Goal: Task Accomplishment & Management: Use online tool/utility

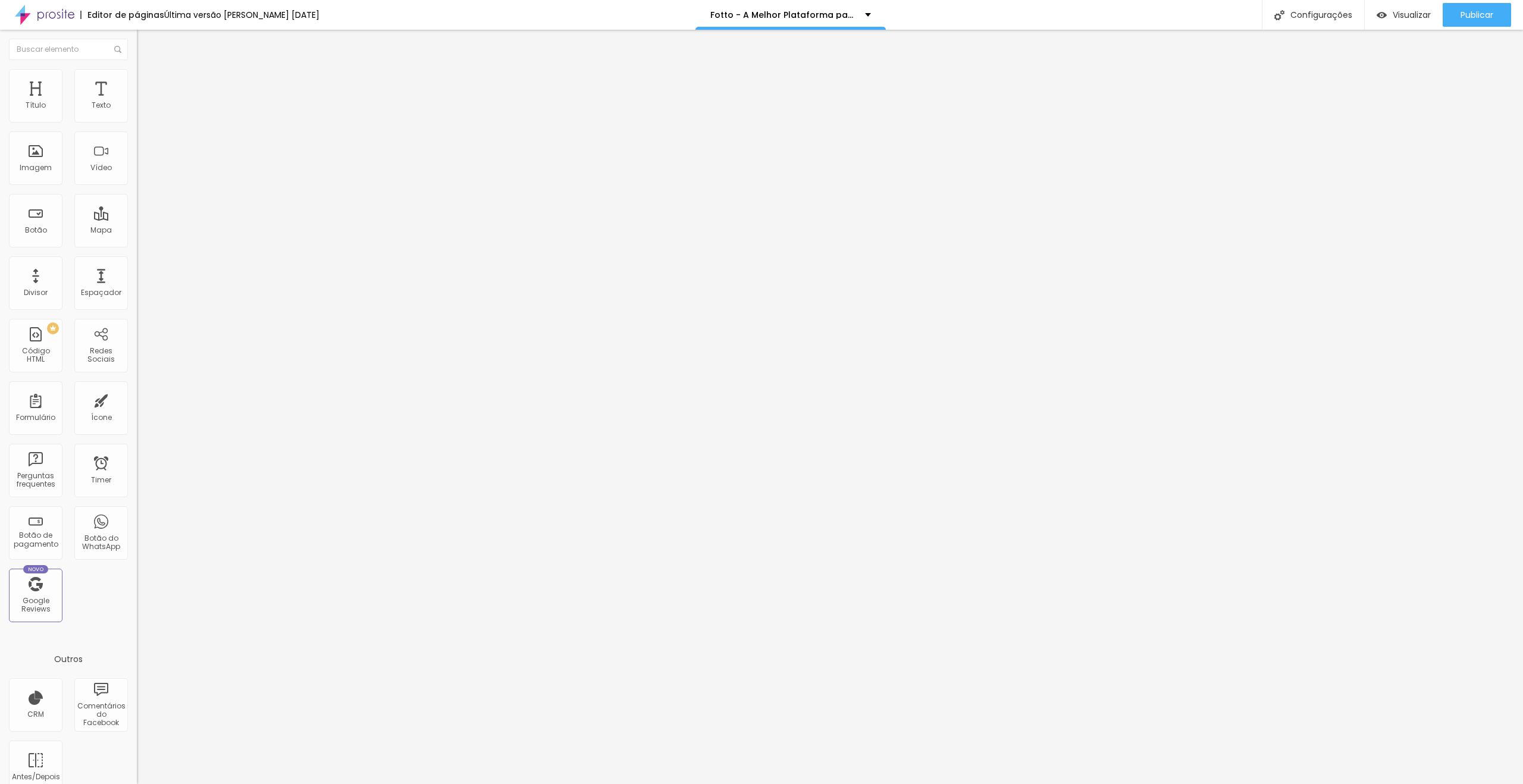
click at [137, 102] on span "Trocar imagem" at bounding box center [169, 97] width 65 height 10
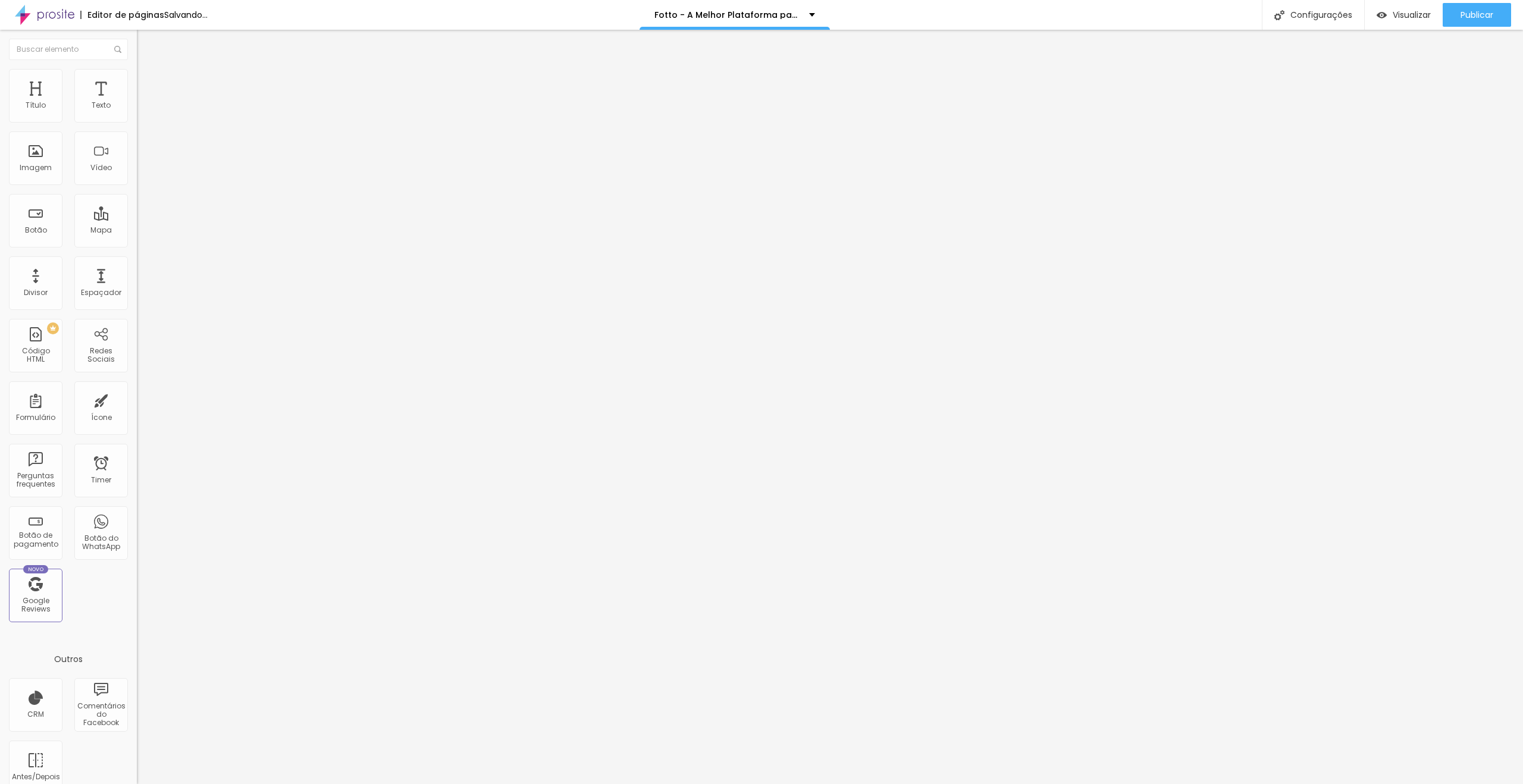
click at [1467, 14] on span "Publicar" at bounding box center [1477, 15] width 33 height 10
click at [137, 101] on div "Trocar imagem" at bounding box center [205, 97] width 137 height 8
click at [137, 102] on span "Trocar imagem" at bounding box center [169, 97] width 65 height 10
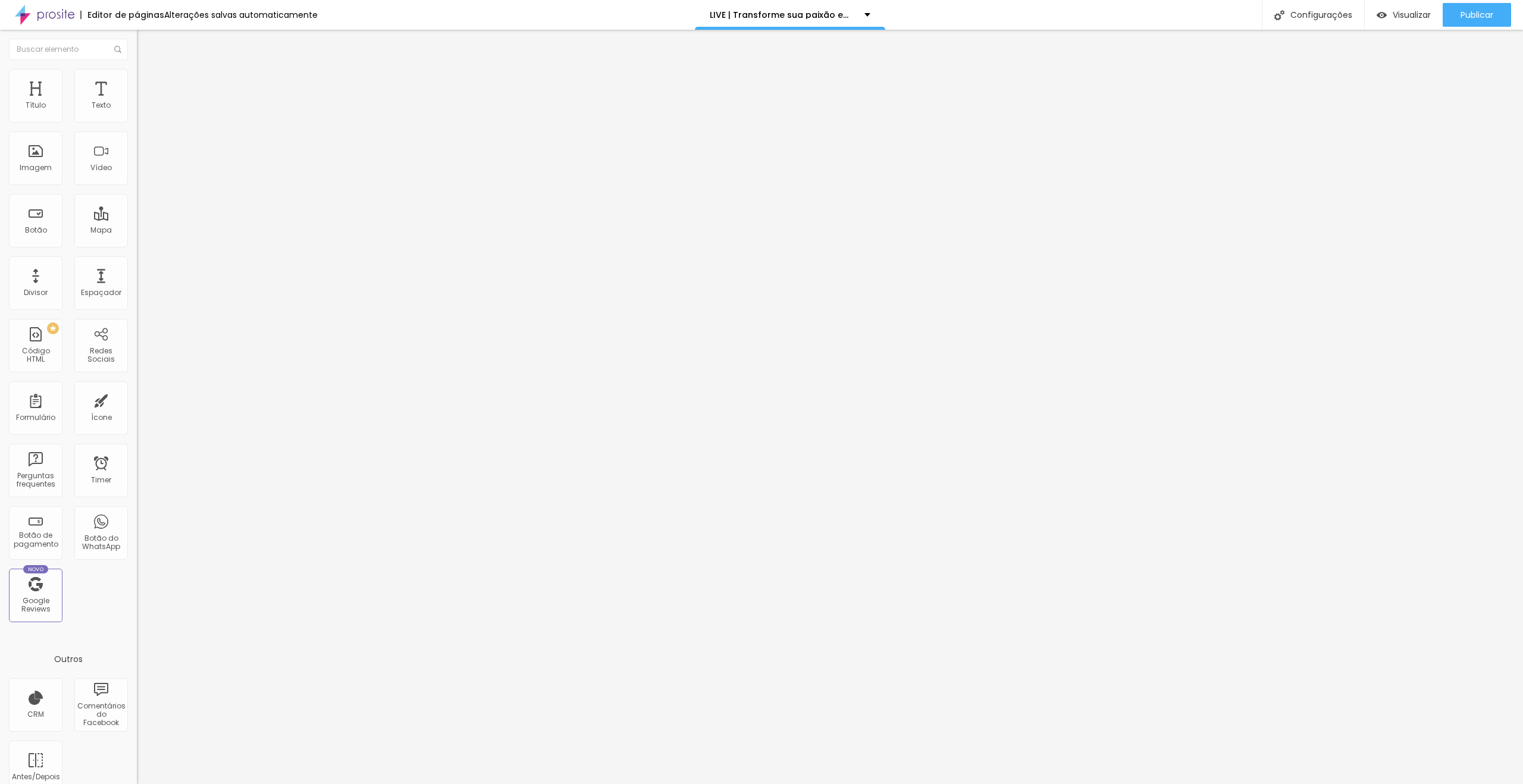
scroll to position [935, 0]
click at [137, 81] on img at bounding box center [142, 86] width 11 height 11
click at [137, 336] on li "Celular" at bounding box center [205, 340] width 137 height 7
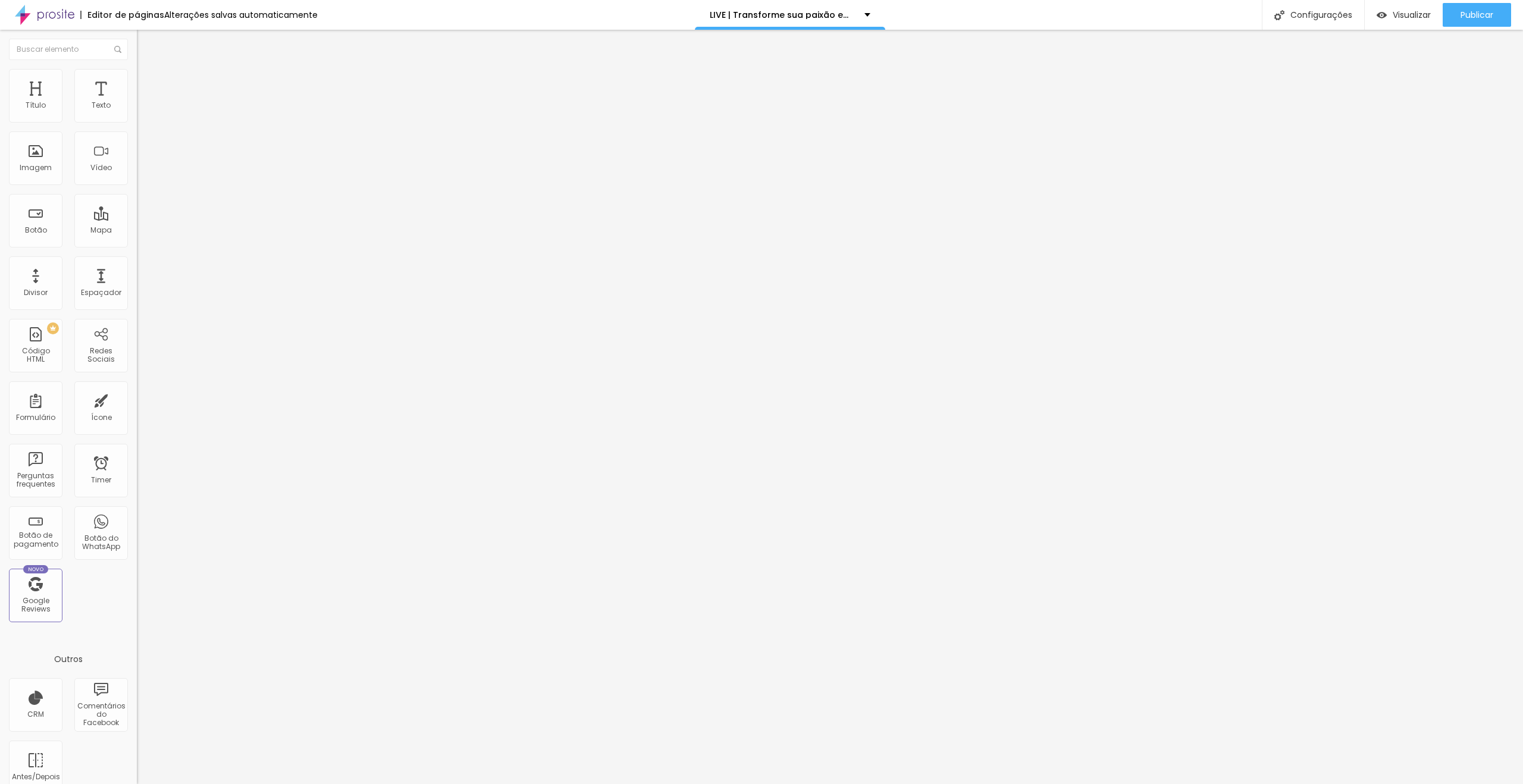
click at [137, 343] on div at bounding box center [205, 343] width 137 height 0
click at [137, 350] on div at bounding box center [205, 350] width 137 height 0
drag, startPoint x: 111, startPoint y: 79, endPoint x: 110, endPoint y: 98, distance: 19.0
click at [137, 81] on li "Avançado" at bounding box center [205, 87] width 137 height 12
click at [137, 343] on div at bounding box center [205, 343] width 137 height 0
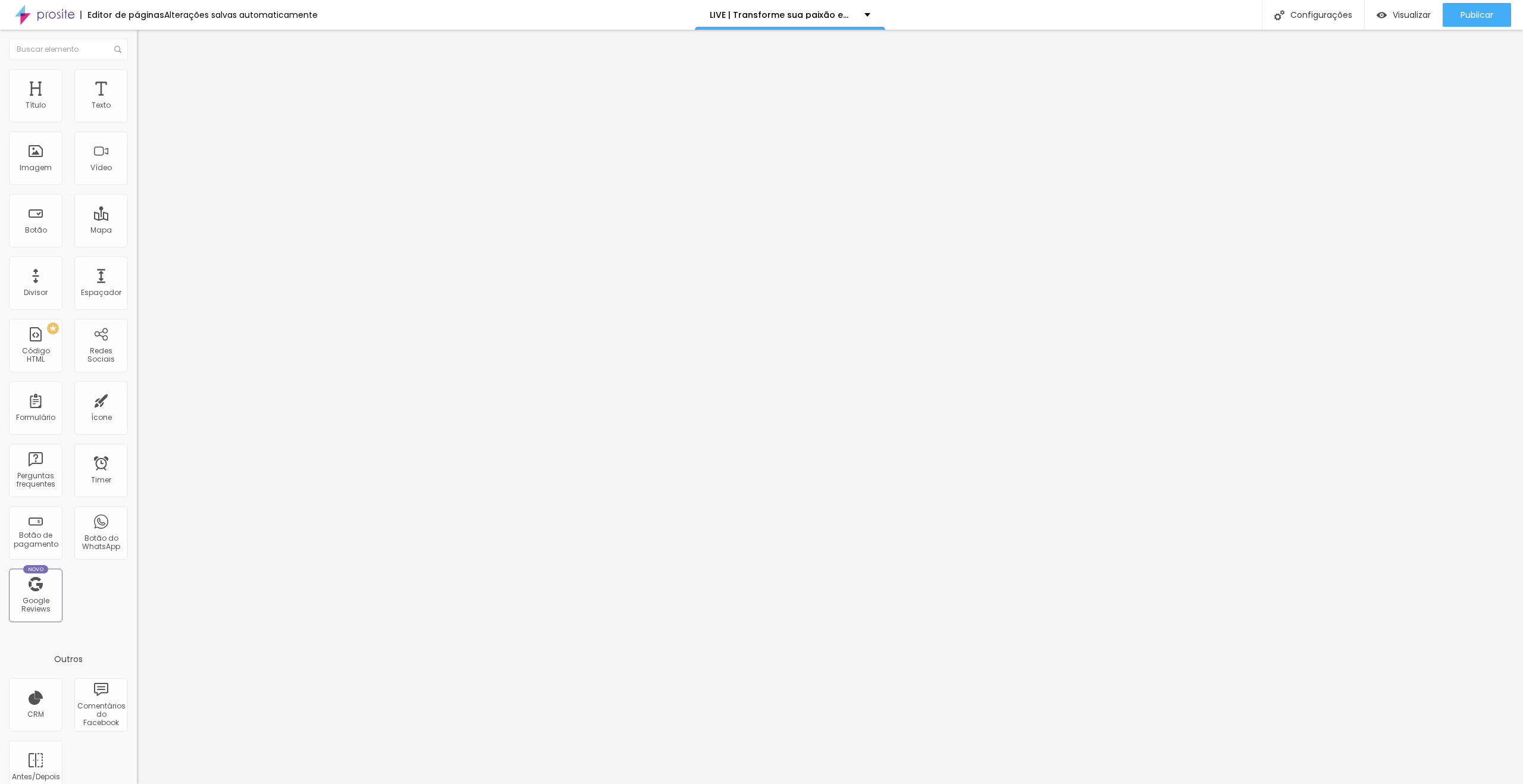
click at [137, 350] on div at bounding box center [205, 350] width 137 height 0
click at [1468, 19] on span "Publicar" at bounding box center [1477, 15] width 33 height 10
click at [1439, 88] on link "Visualizar página" at bounding box center [1444, 91] width 107 height 7
click at [1465, 16] on span "Publicar" at bounding box center [1477, 15] width 33 height 10
click at [137, 176] on button "button" at bounding box center [145, 169] width 16 height 12
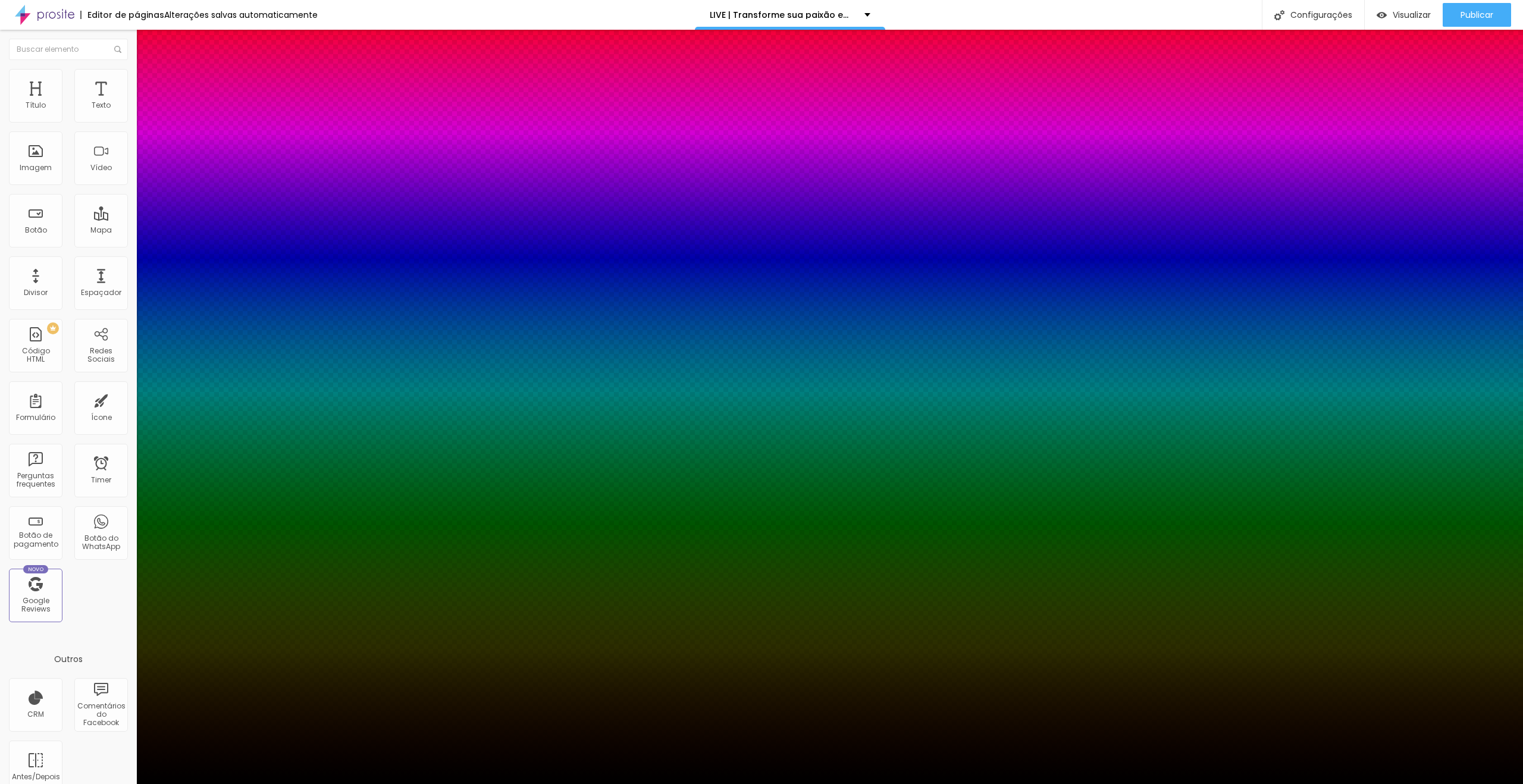
type input "1"
type input "#CE6161"
type input "1"
type input "#F09B9B"
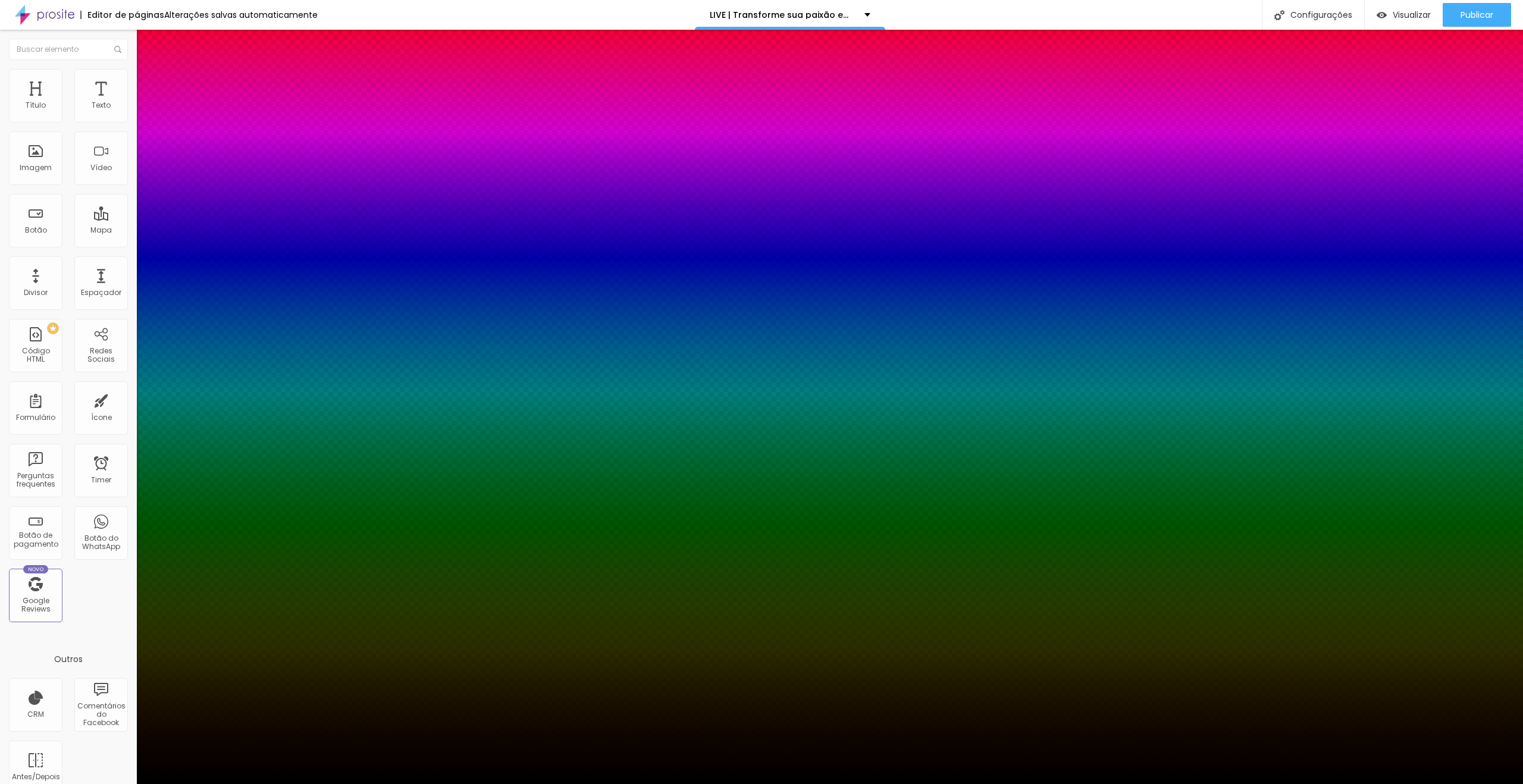
type input "1"
type input "#FFDDDD"
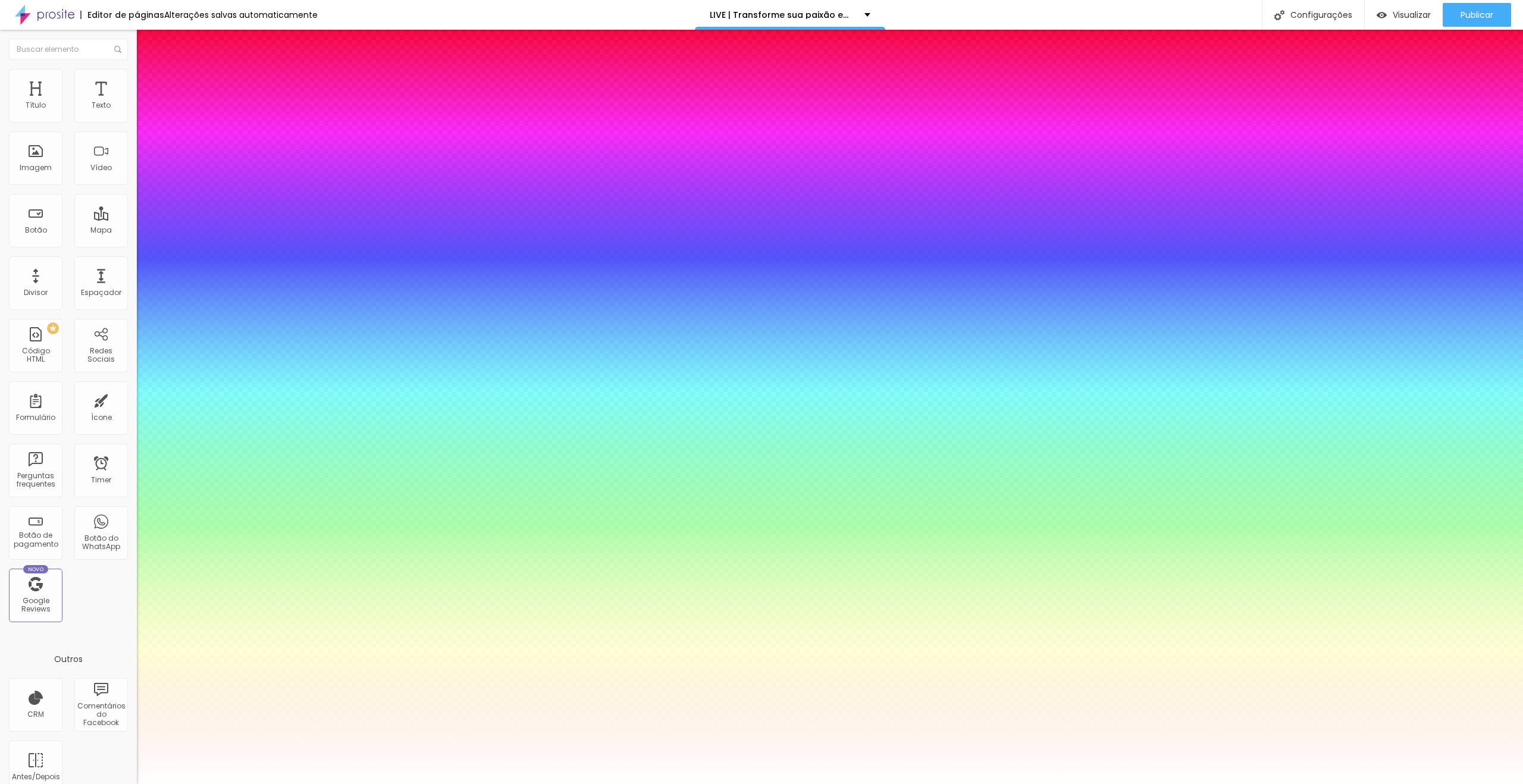
type input "1"
type input "#FFFFFF"
type input "1"
drag, startPoint x: 167, startPoint y: 443, endPoint x: 160, endPoint y: 439, distance: 8.1
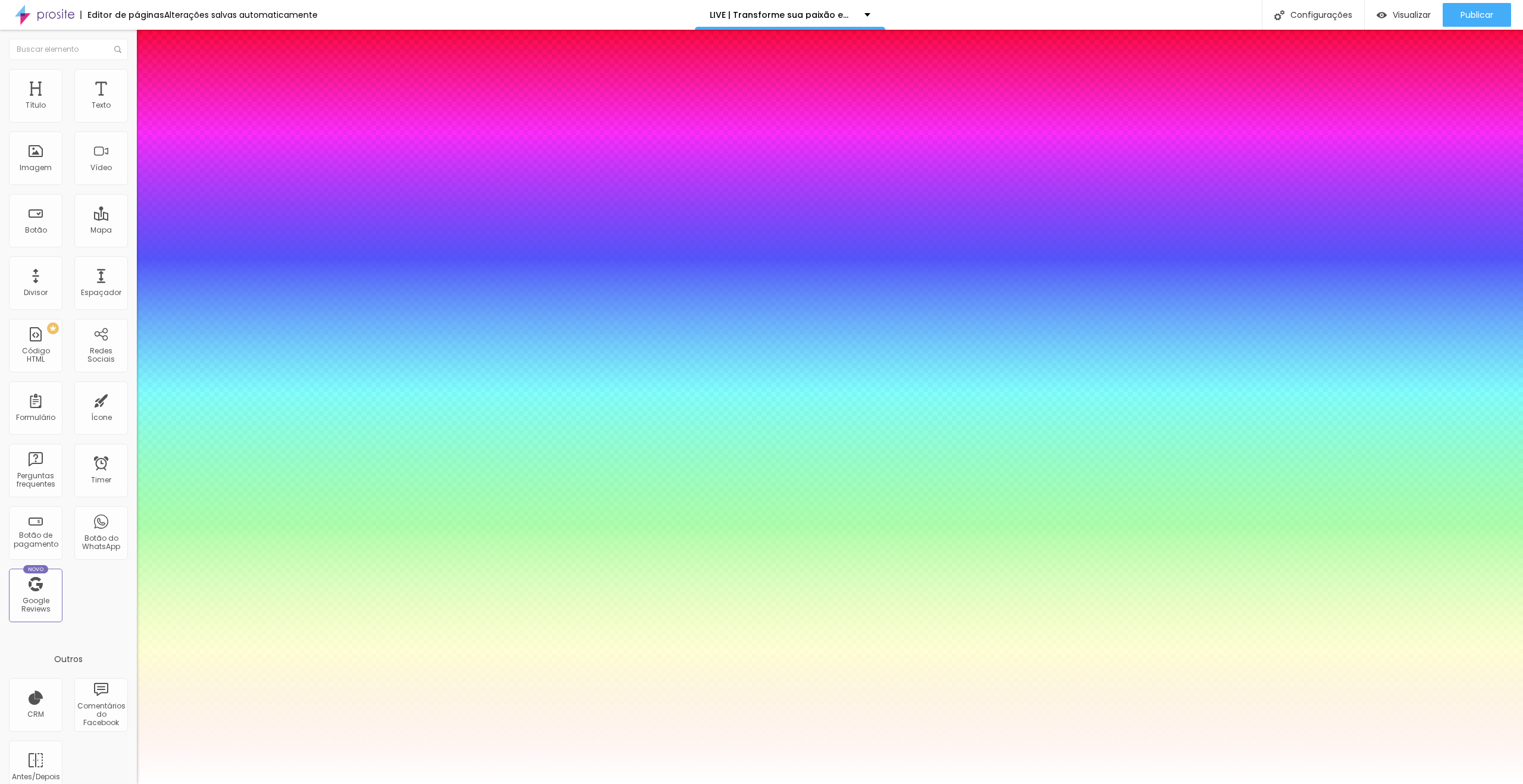
click at [1291, 783] on div at bounding box center [762, 784] width 1523 height 0
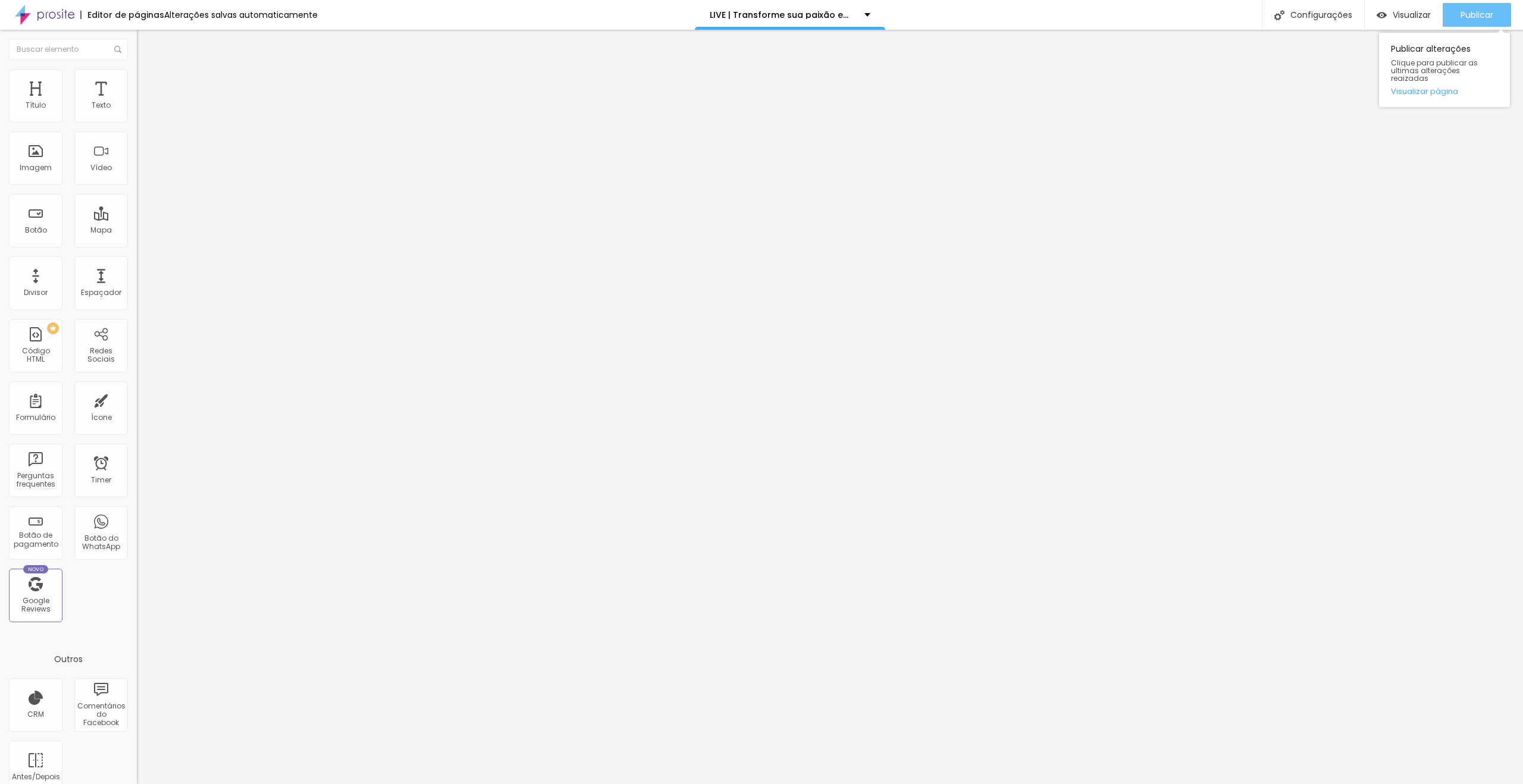
click at [1487, 10] on span "Publicar" at bounding box center [1477, 15] width 33 height 10
click at [137, 151] on img at bounding box center [141, 147] width 8 height 8
click at [137, 128] on img at bounding box center [141, 124] width 8 height 8
click at [137, 119] on img at bounding box center [141, 115] width 8 height 8
click at [137, 138] on img at bounding box center [141, 133] width 8 height 8
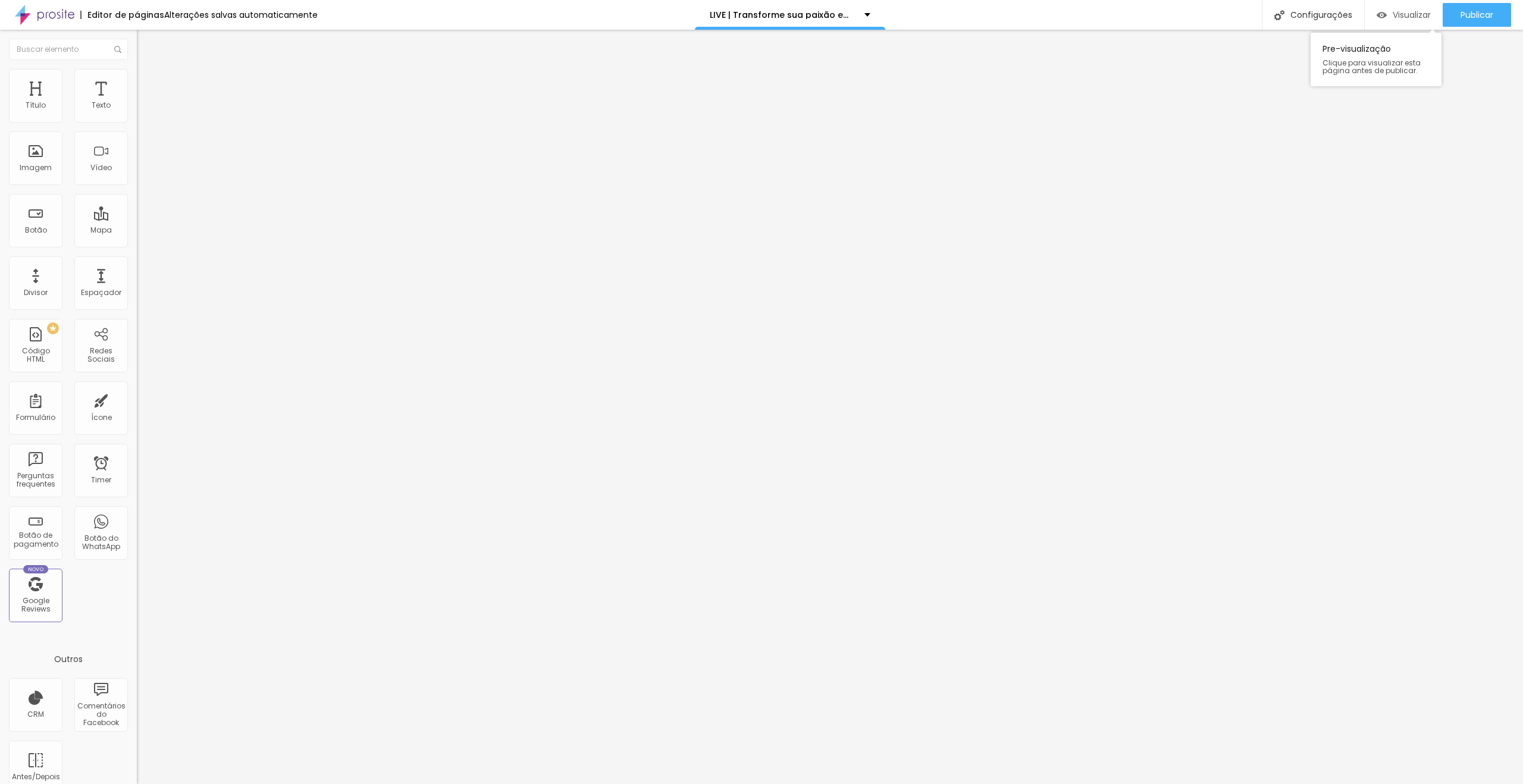
click at [1413, 14] on span "Visualizar" at bounding box center [1412, 15] width 38 height 10
click at [137, 128] on img at bounding box center [141, 124] width 8 height 8
click at [137, 102] on img at bounding box center [140, 98] width 7 height 7
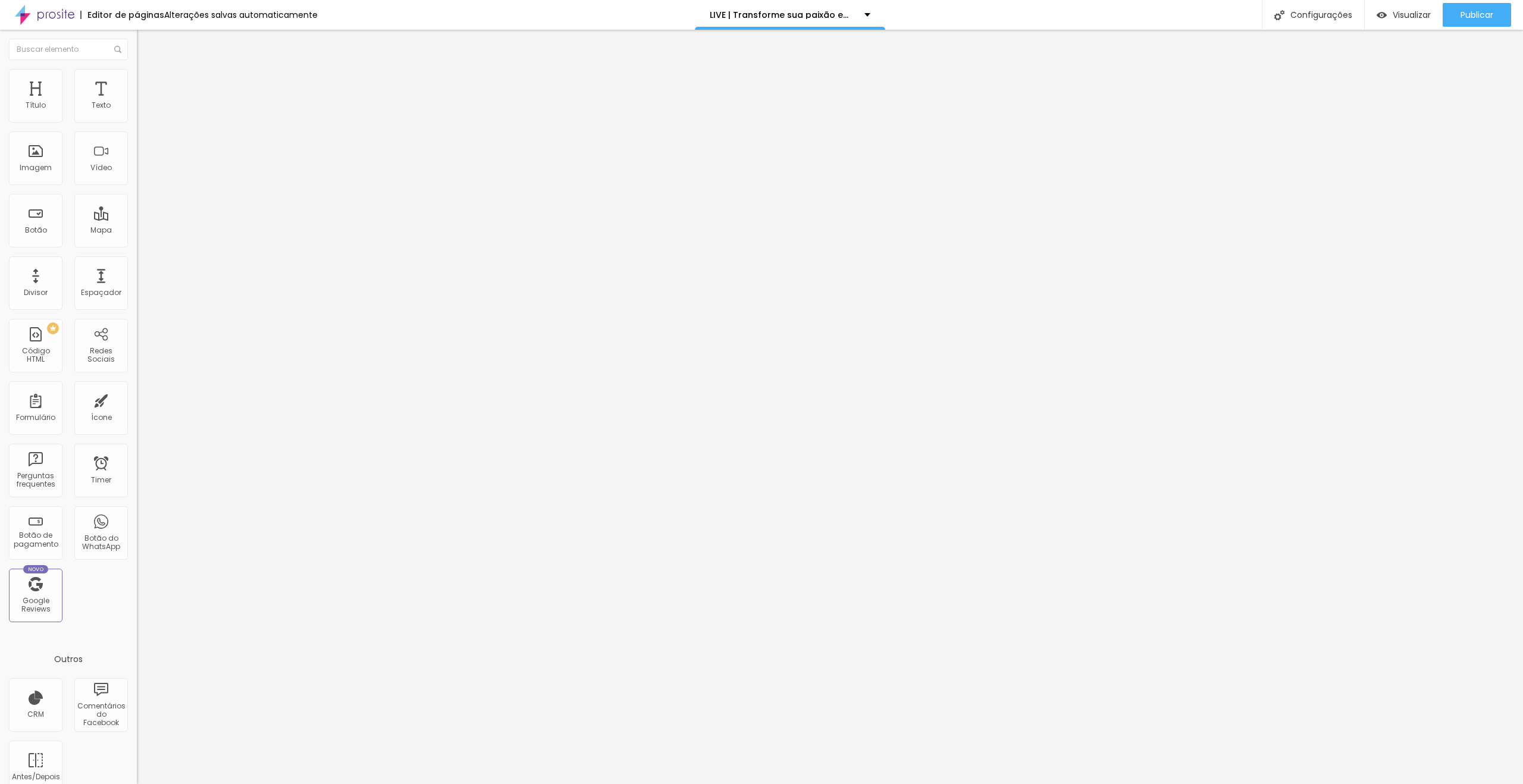
scroll to position [107, 0]
drag, startPoint x: 595, startPoint y: 453, endPoint x: 568, endPoint y: 454, distance: 27.0
click at [137, 119] on img at bounding box center [141, 115] width 8 height 8
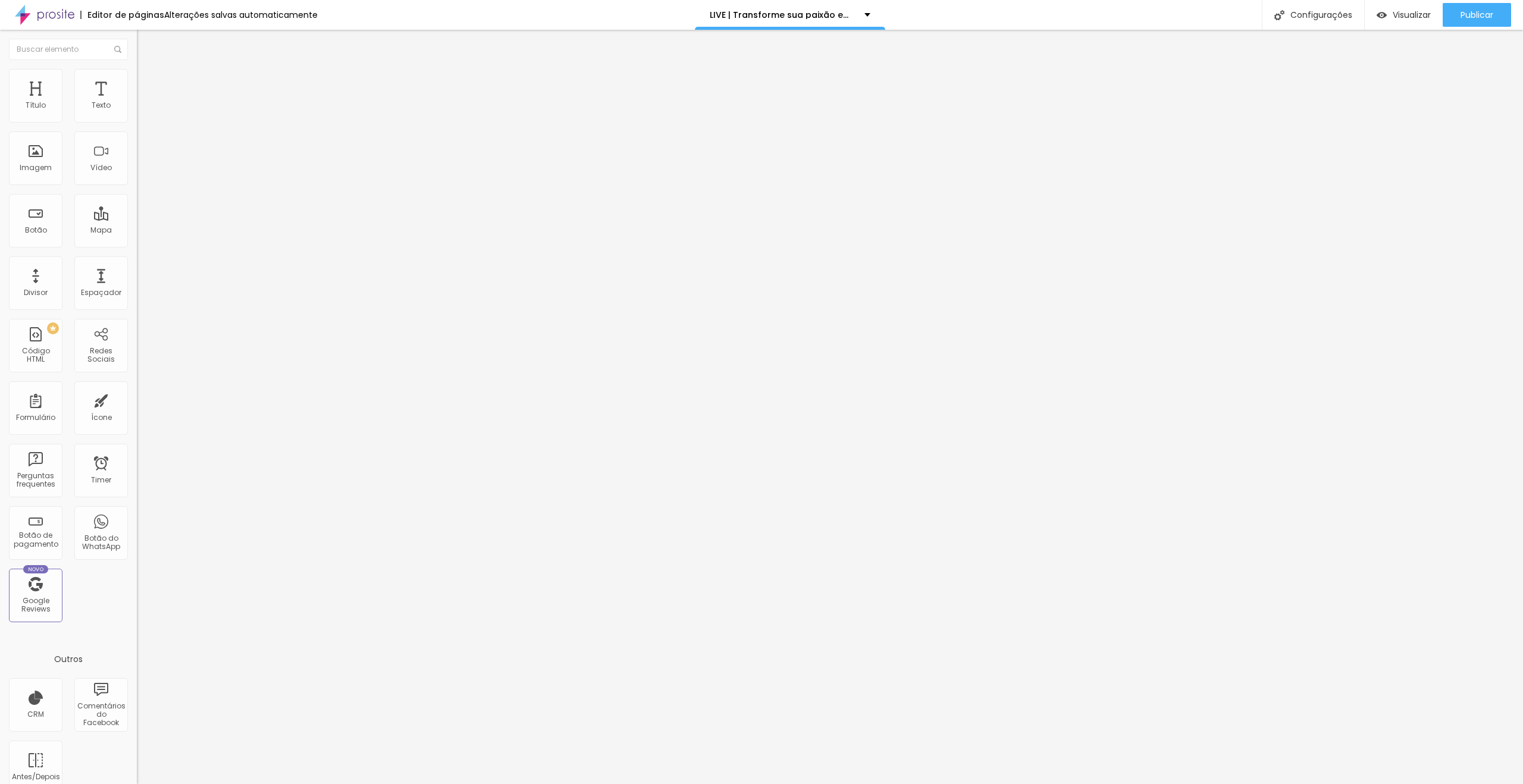
drag, startPoint x: 84, startPoint y: 232, endPoint x: 100, endPoint y: 232, distance: 16.0
click at [137, 119] on img at bounding box center [141, 115] width 8 height 8
click at [137, 128] on img at bounding box center [141, 124] width 8 height 8
click at [137, 108] on img at bounding box center [141, 104] width 8 height 8
click at [137, 118] on img at bounding box center [141, 114] width 8 height 8
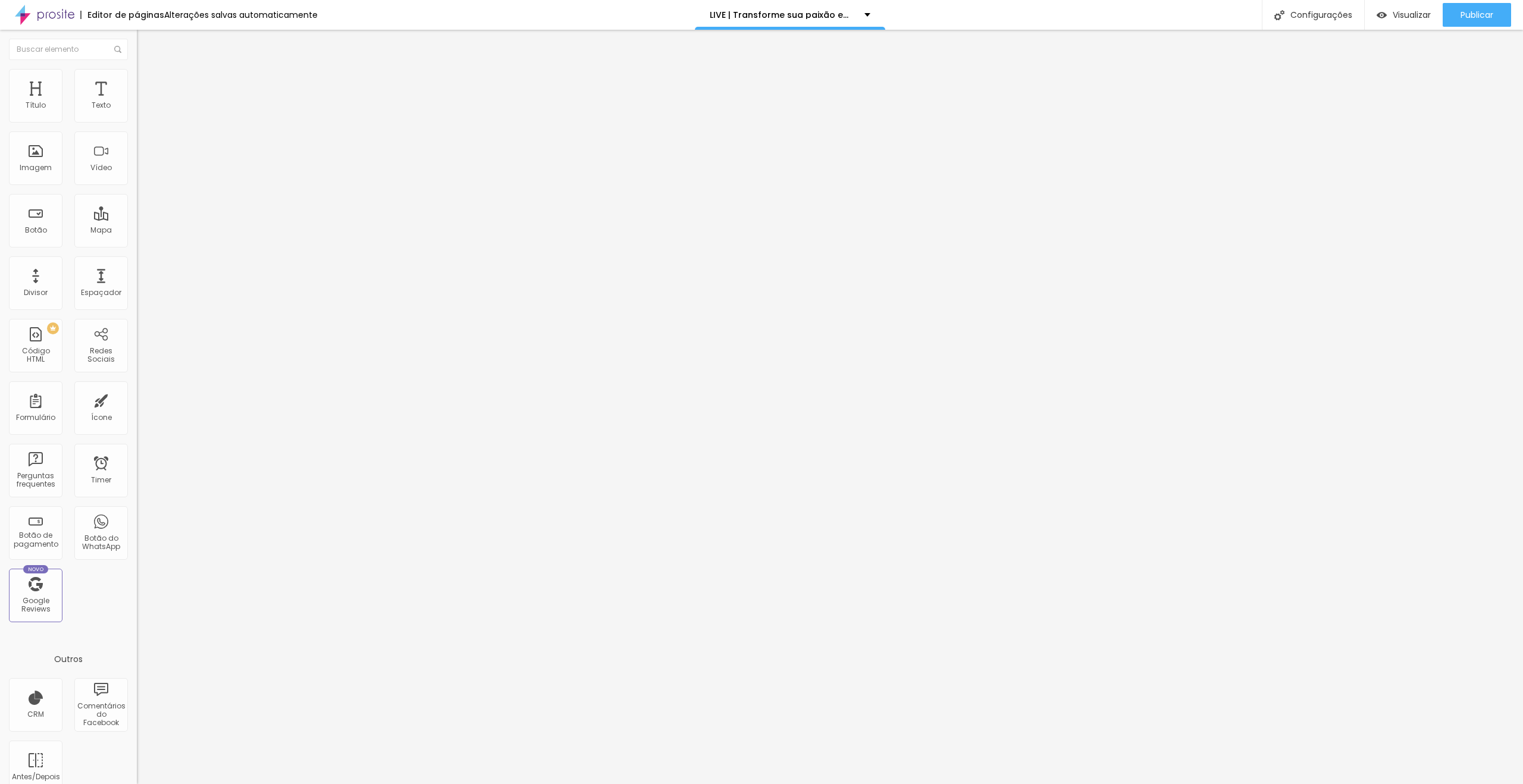
click at [137, 71] on li "Avançado" at bounding box center [205, 74] width 137 height 12
type input "8"
type input "10"
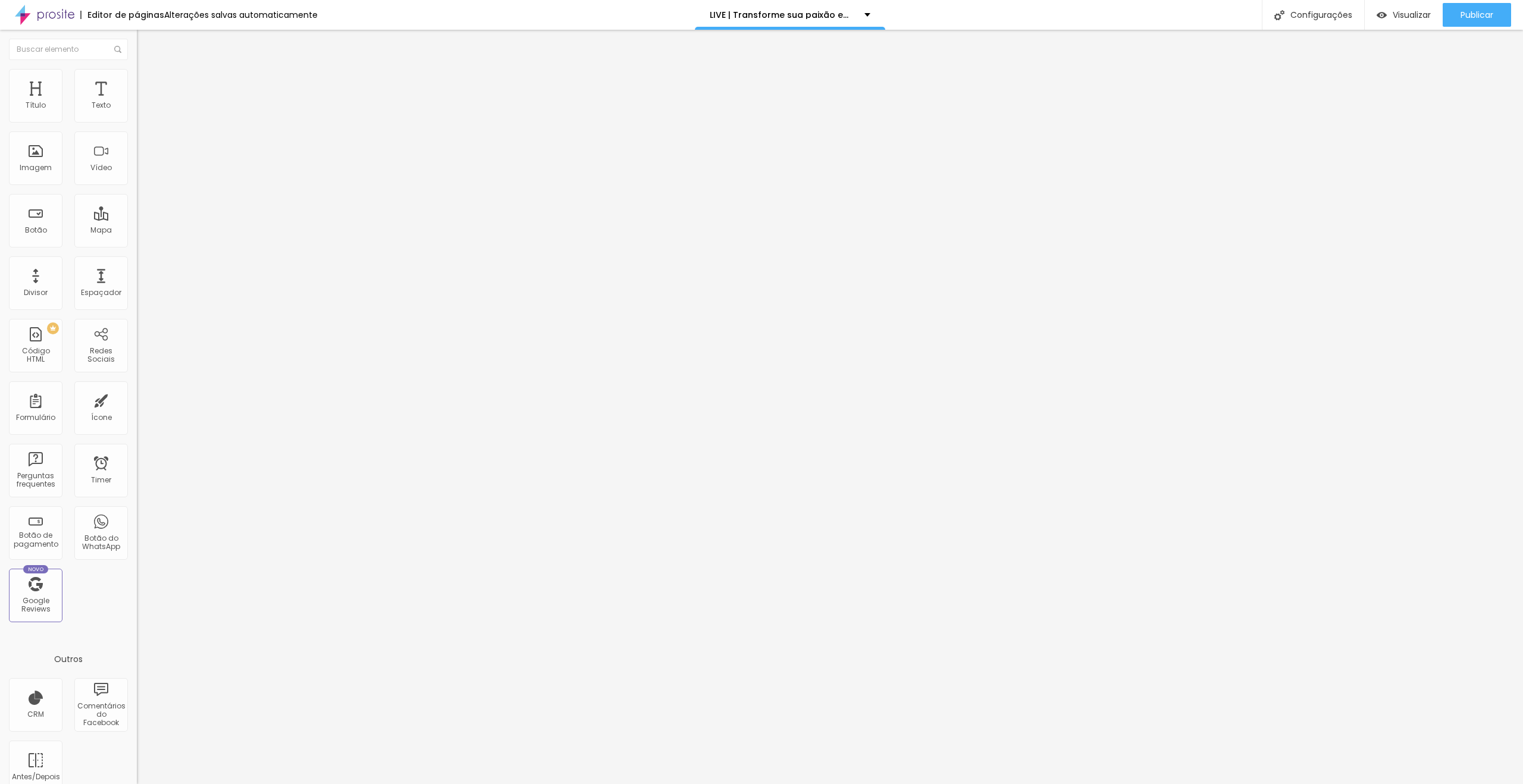
type input "12"
type input "13"
type input "14"
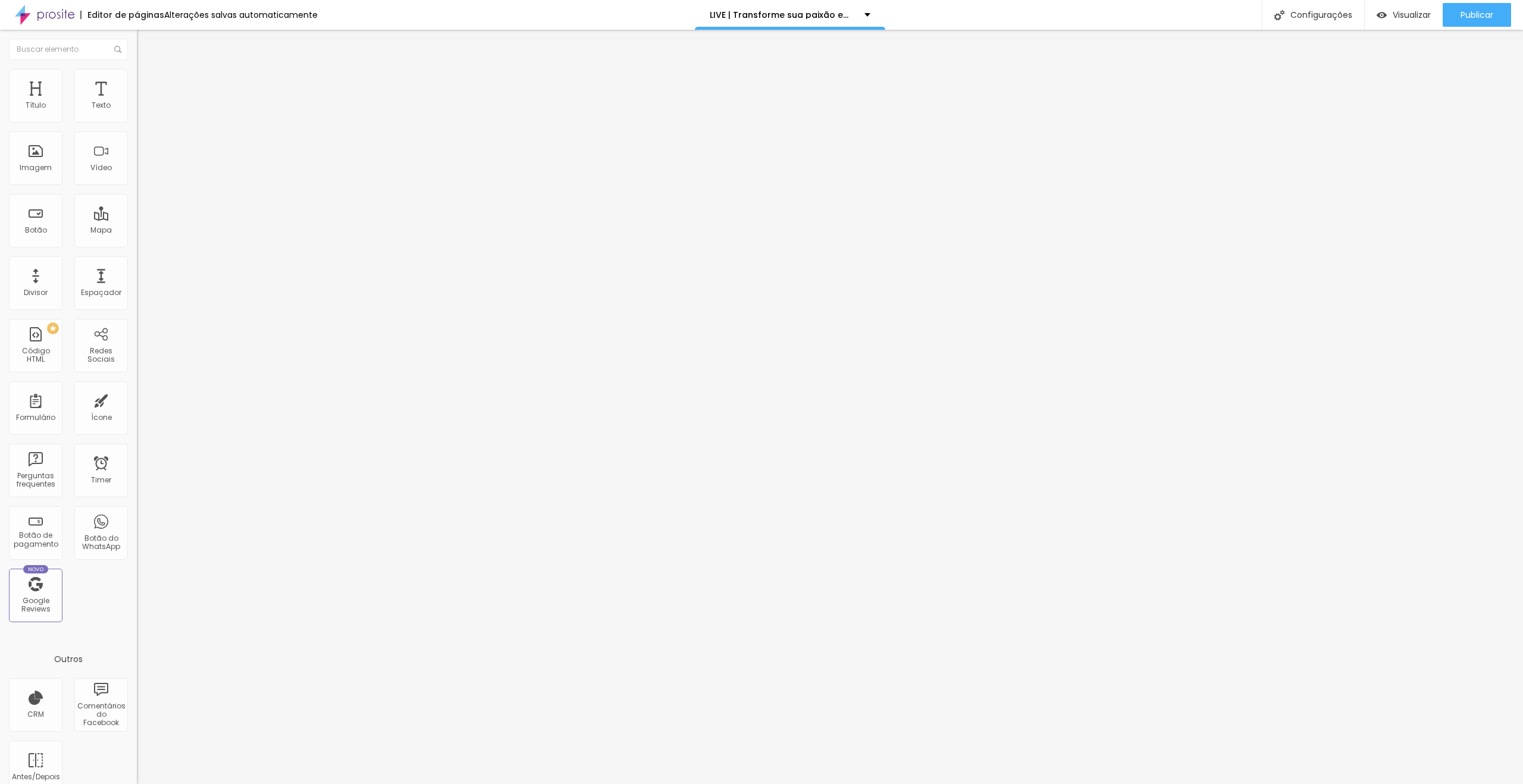
type input "14"
type input "15"
drag, startPoint x: 29, startPoint y: 118, endPoint x: 38, endPoint y: 117, distance: 9.1
type input "15"
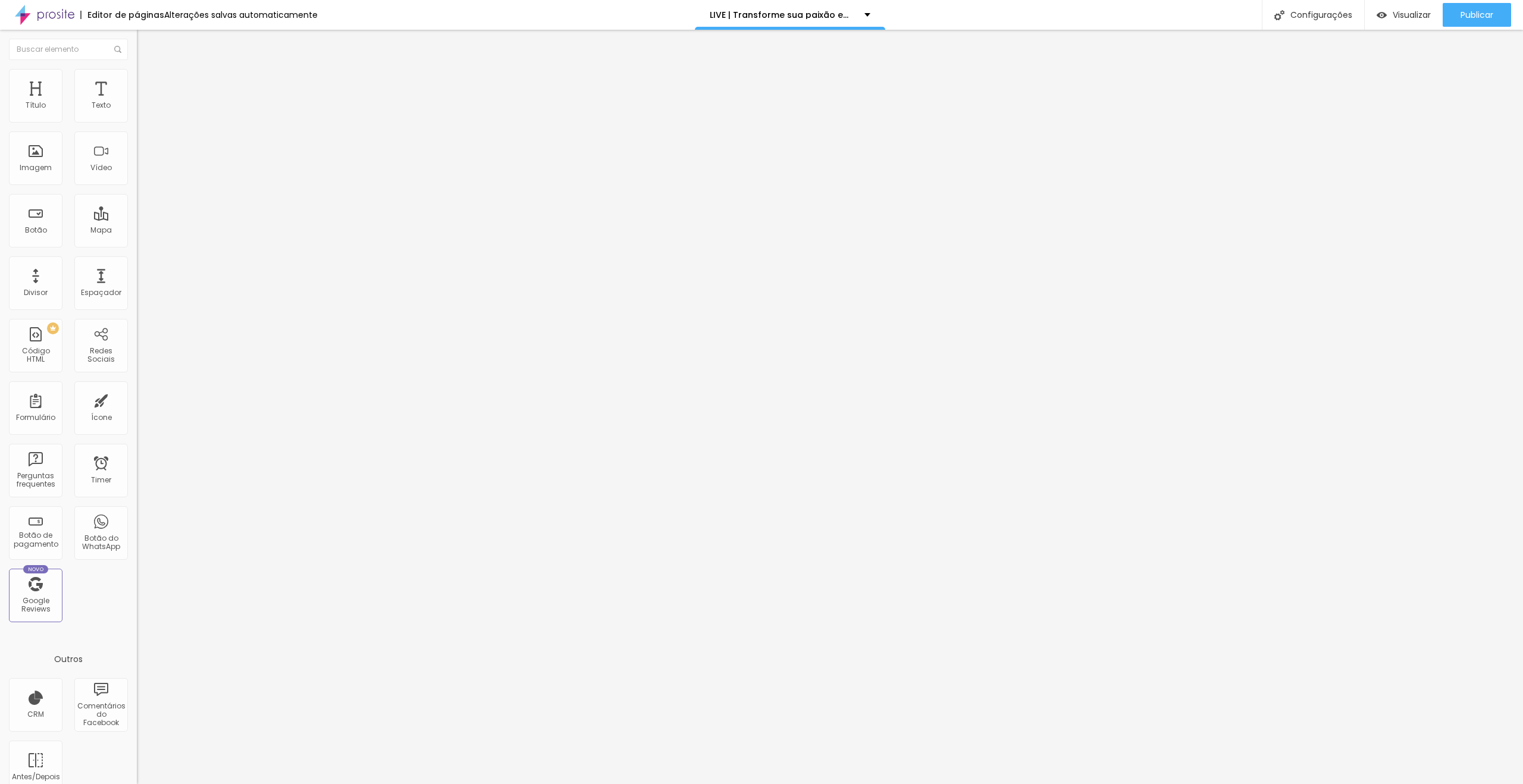
click at [137, 219] on input "range" at bounding box center [175, 223] width 77 height 10
type input "4"
type input "6"
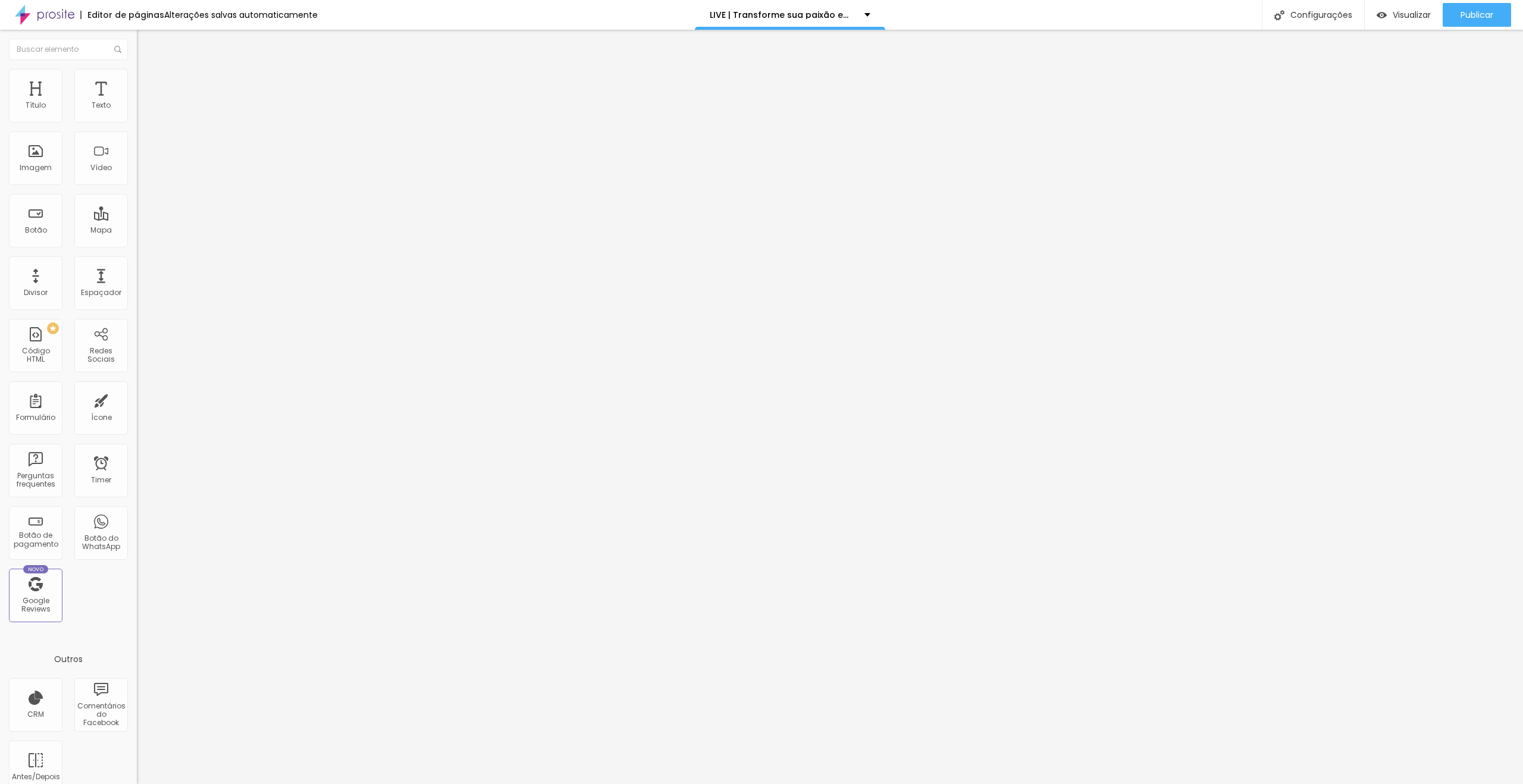
type input "7"
type input "8"
type input "9"
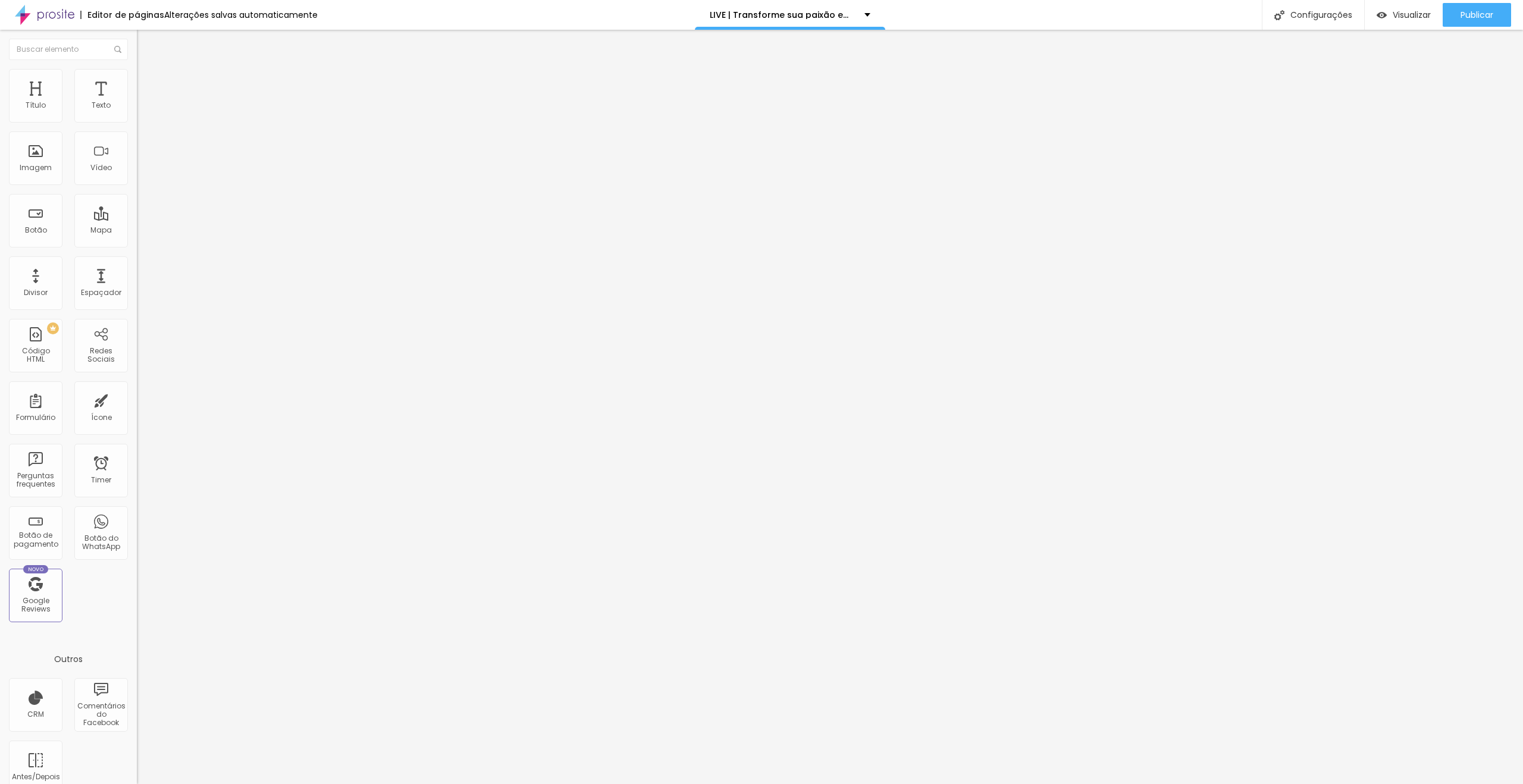
type input "9"
type input "10"
type input "11"
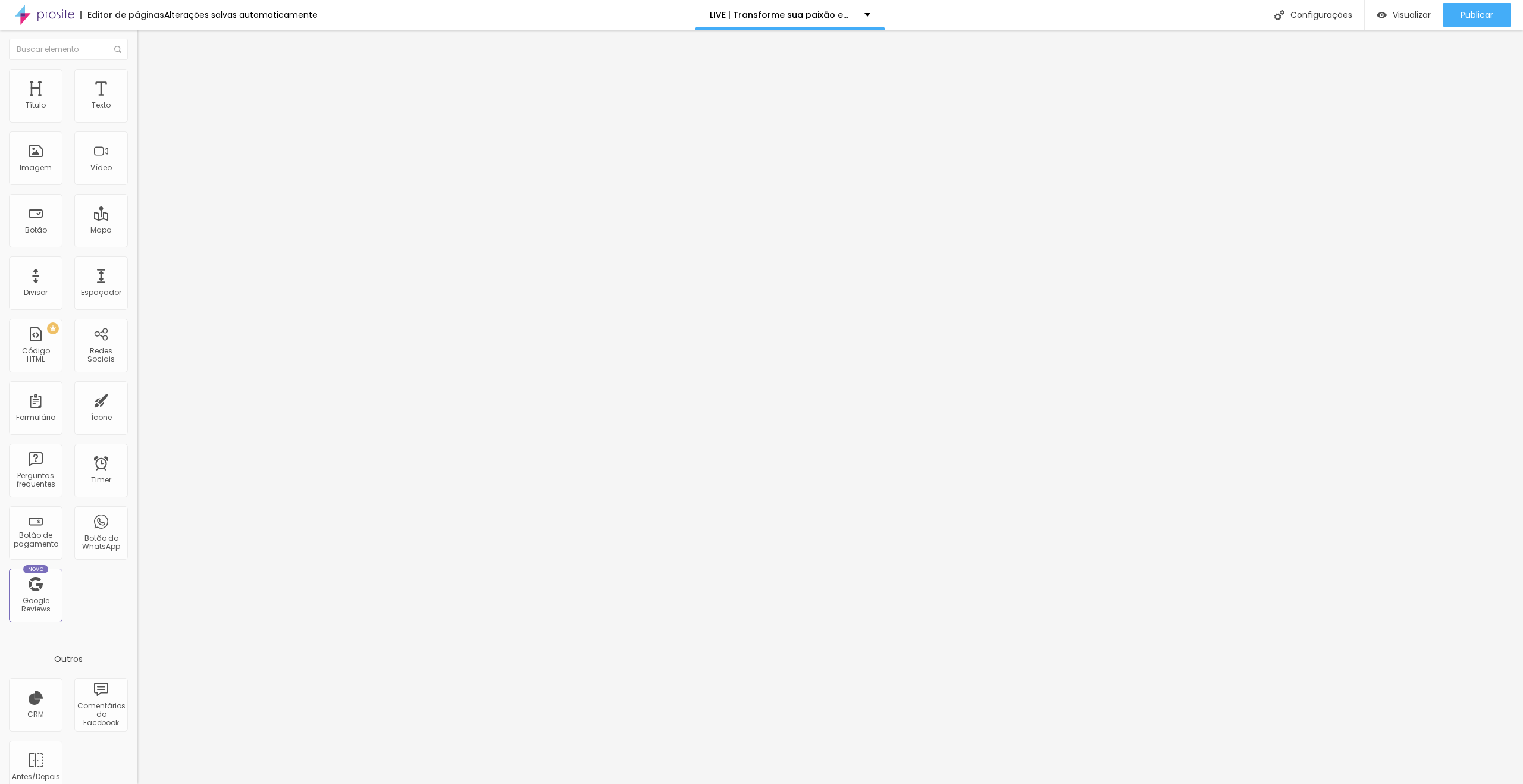
type input "12"
type input "13"
type input "16"
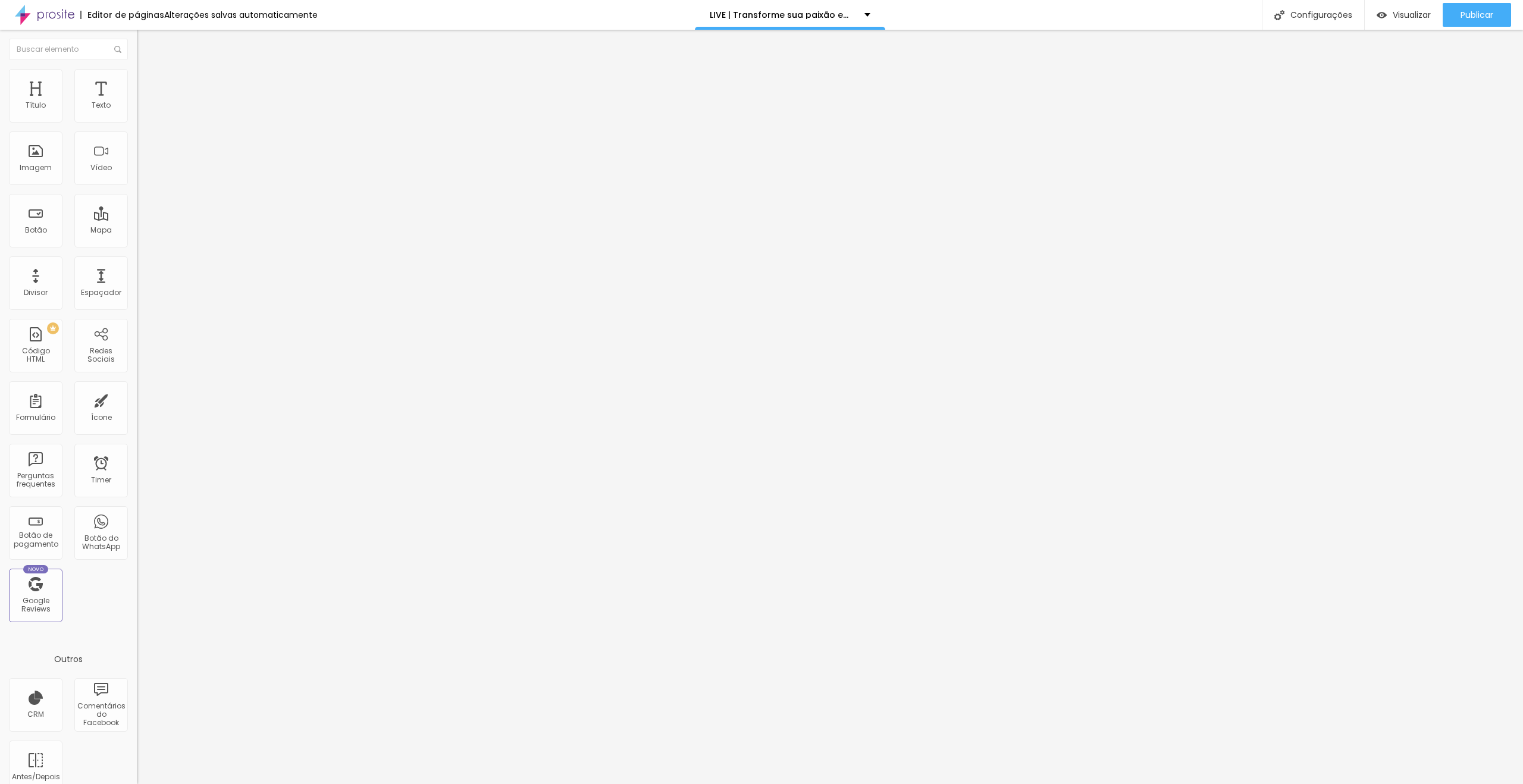
type input "16"
type input "17"
type input "18"
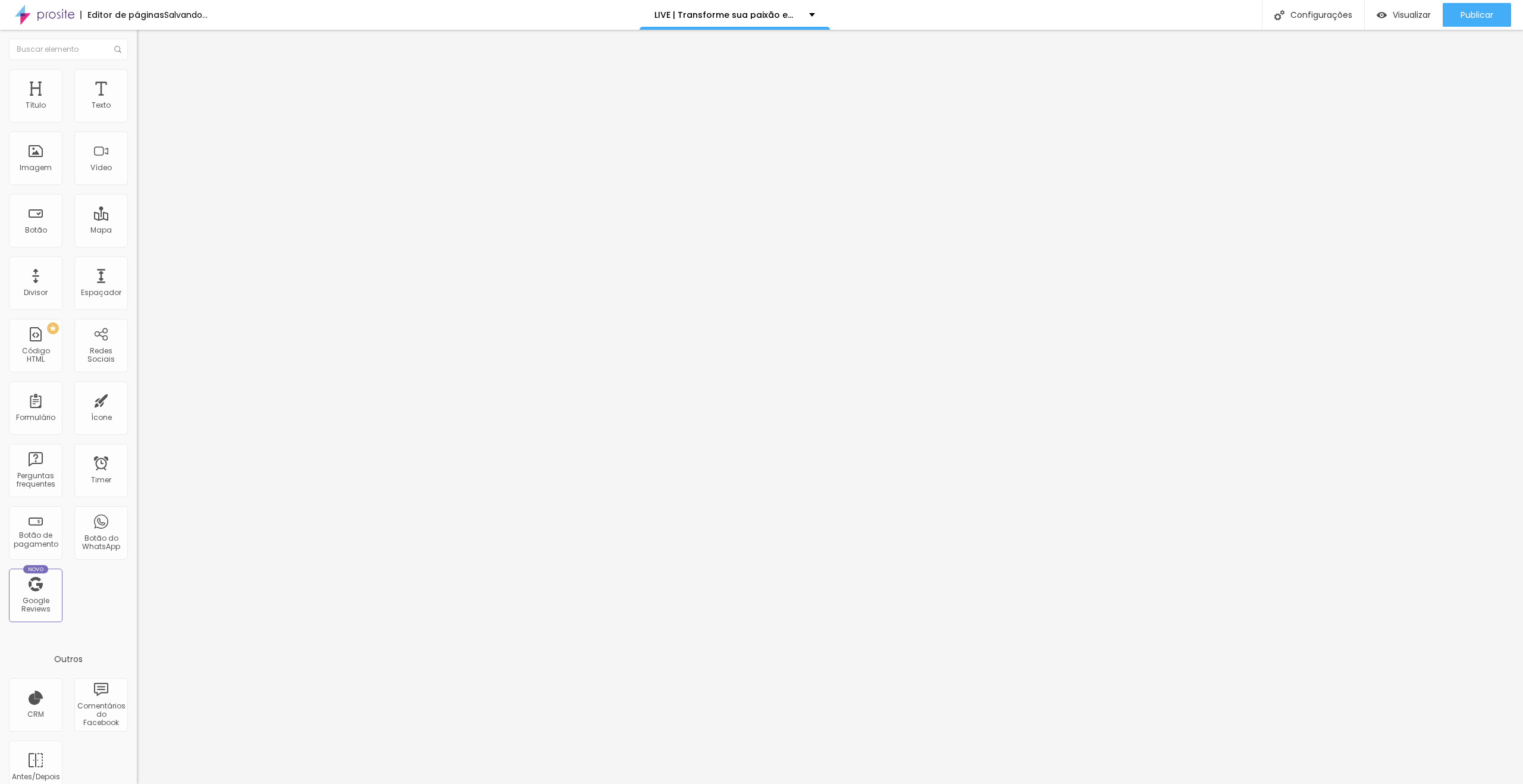
drag, startPoint x: 27, startPoint y: 140, endPoint x: 41, endPoint y: 141, distance: 14.0
type input "18"
click at [137, 387] on input "range" at bounding box center [175, 392] width 77 height 10
click at [137, 69] on li "Conteúdo" at bounding box center [205, 63] width 137 height 12
click at [137, 138] on img at bounding box center [141, 133] width 8 height 8
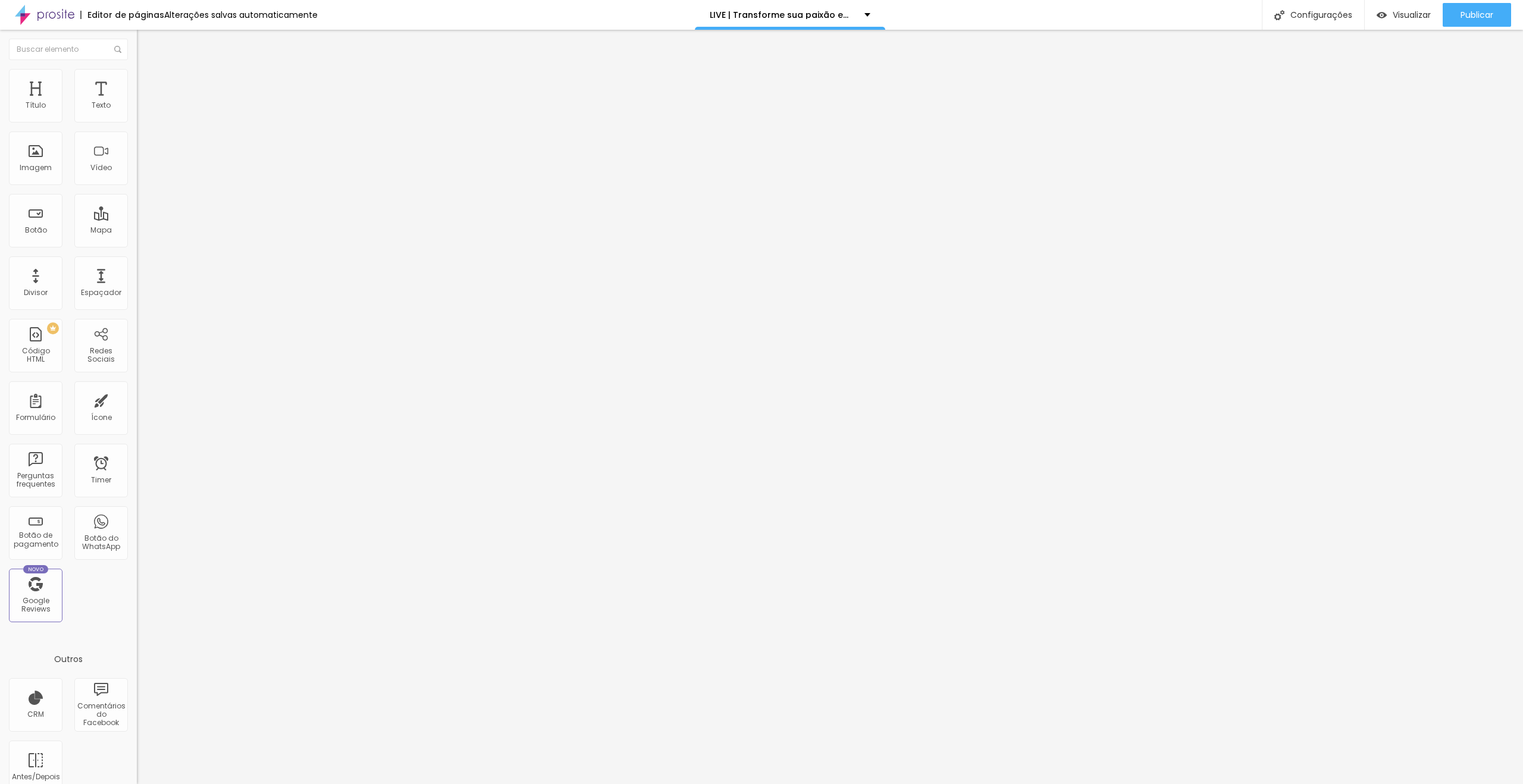
click at [137, 139] on div at bounding box center [205, 124] width 137 height 29
click at [137, 128] on img at bounding box center [141, 124] width 8 height 8
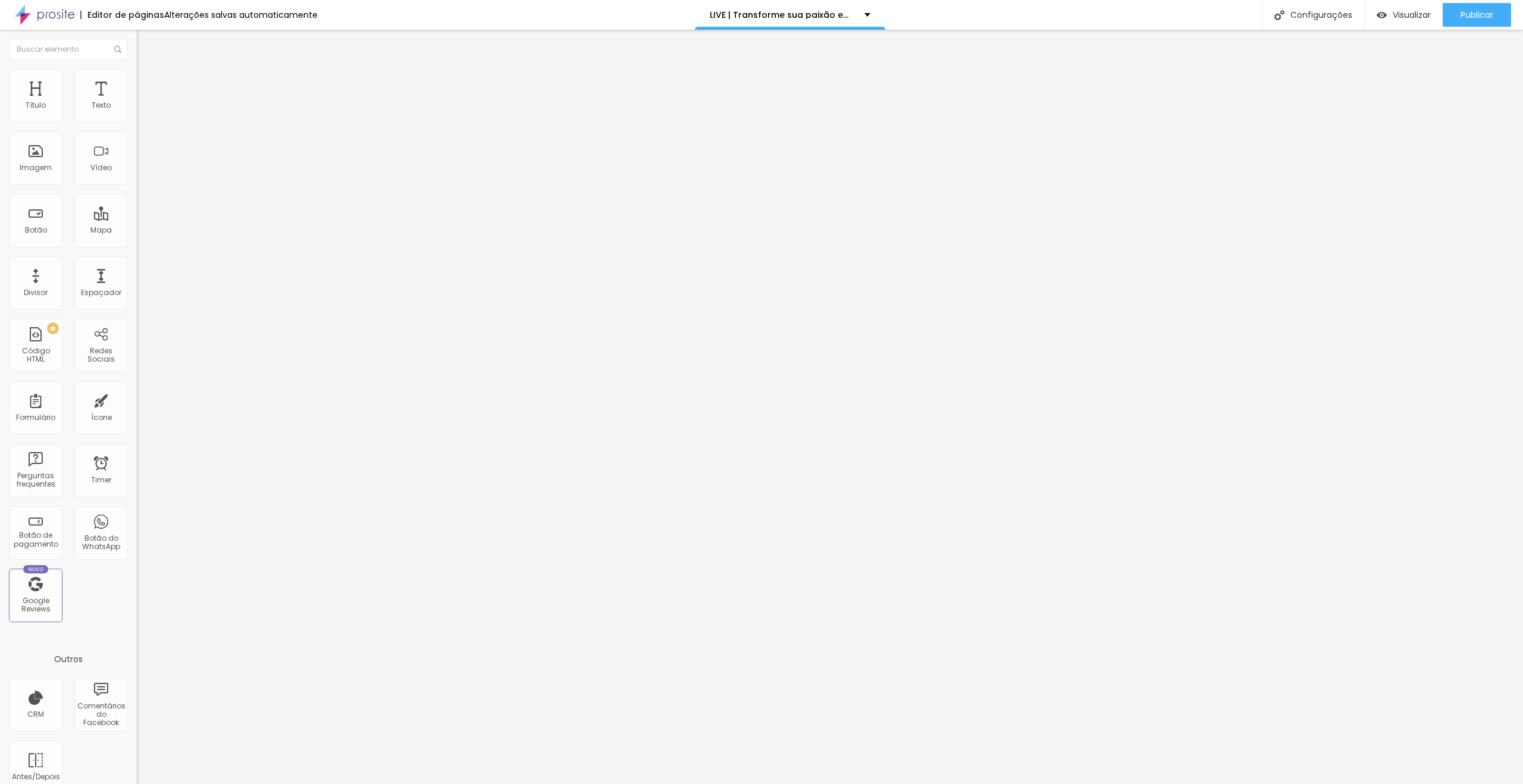
scroll to position [0, 359]
click at [147, 83] on span "Avançado" at bounding box center [167, 88] width 39 height 10
click at [137, 519] on div at bounding box center [205, 519] width 137 height 0
click at [137, 511] on div at bounding box center [205, 511] width 137 height 0
drag, startPoint x: 110, startPoint y: 77, endPoint x: 108, endPoint y: 86, distance: 9.2
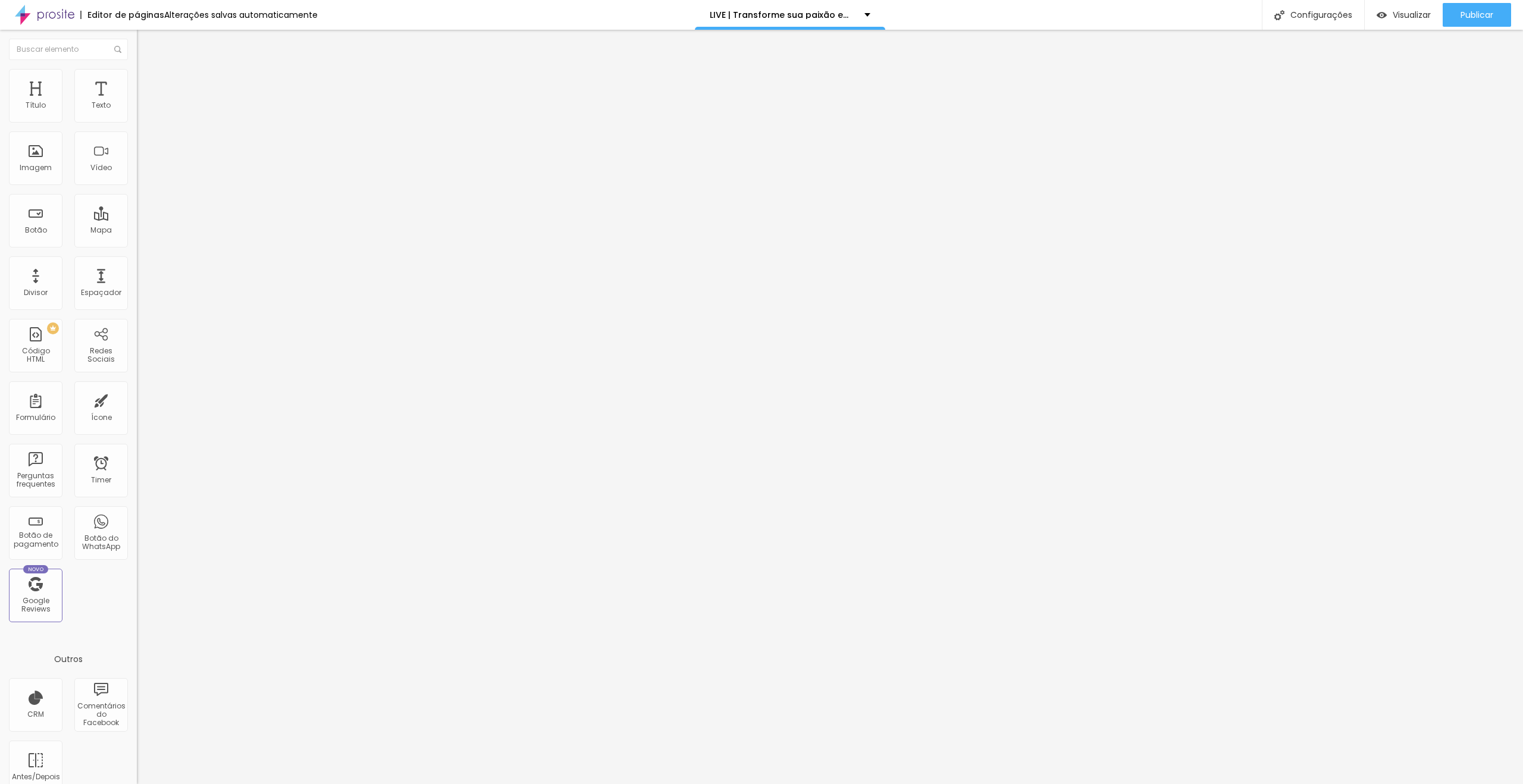
click at [137, 81] on li "Avançado" at bounding box center [205, 87] width 137 height 12
click at [137, 511] on div at bounding box center [205, 511] width 137 height 0
click at [137, 519] on div at bounding box center [205, 519] width 137 height 0
click at [137, 511] on div at bounding box center [205, 511] width 137 height 0
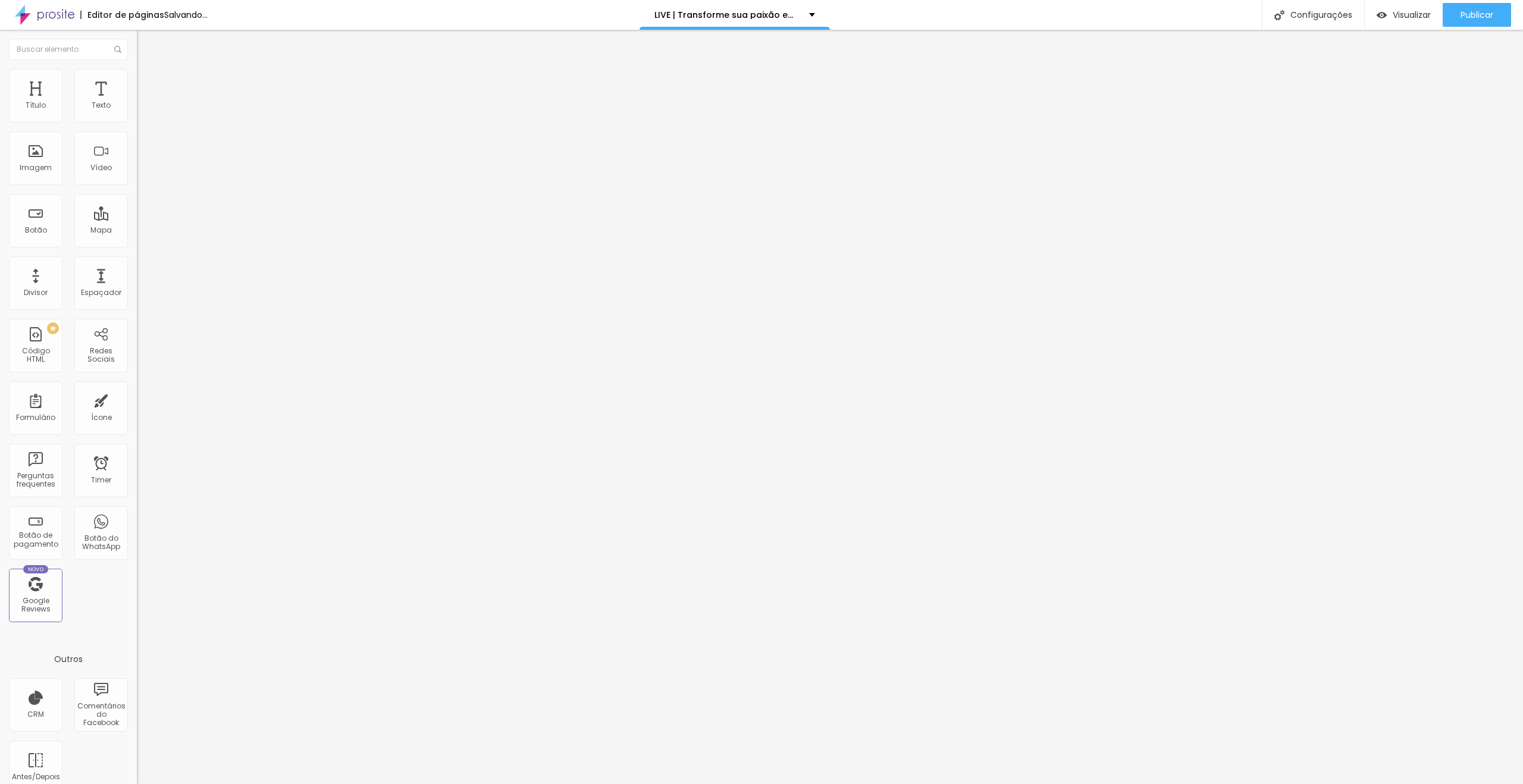
click at [137, 81] on li "Avançado" at bounding box center [205, 87] width 137 height 12
click at [137, 519] on div at bounding box center [205, 519] width 137 height 0
click at [137, 511] on div at bounding box center [205, 511] width 137 height 0
click at [137, 78] on li "Avançado" at bounding box center [205, 74] width 137 height 12
type input "3"
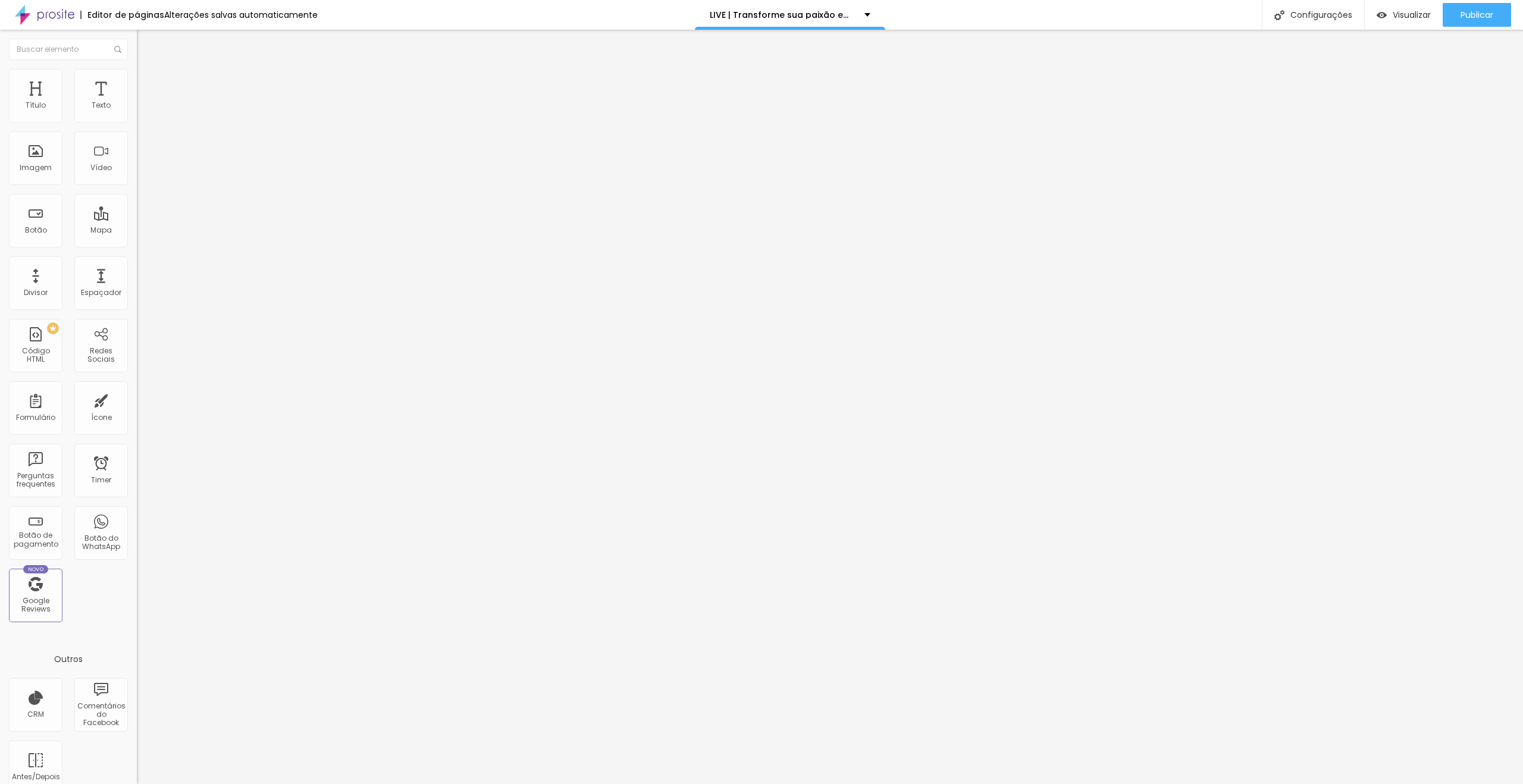
type input "3"
type input "1"
type input "0"
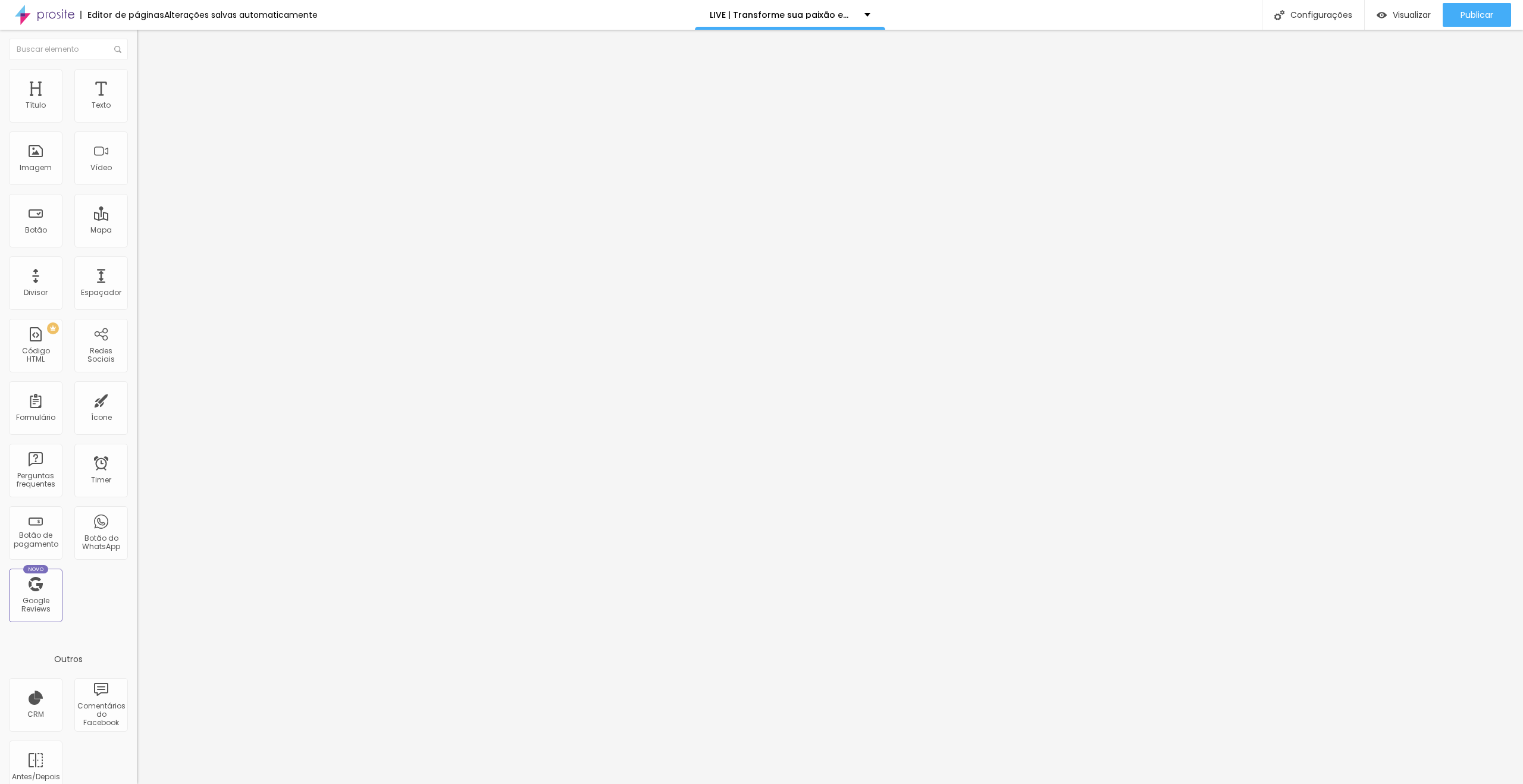
drag, startPoint x: 29, startPoint y: 119, endPoint x: 19, endPoint y: 119, distance: 10.0
type input "0"
click at [137, 219] on input "range" at bounding box center [175, 223] width 77 height 10
type input "14"
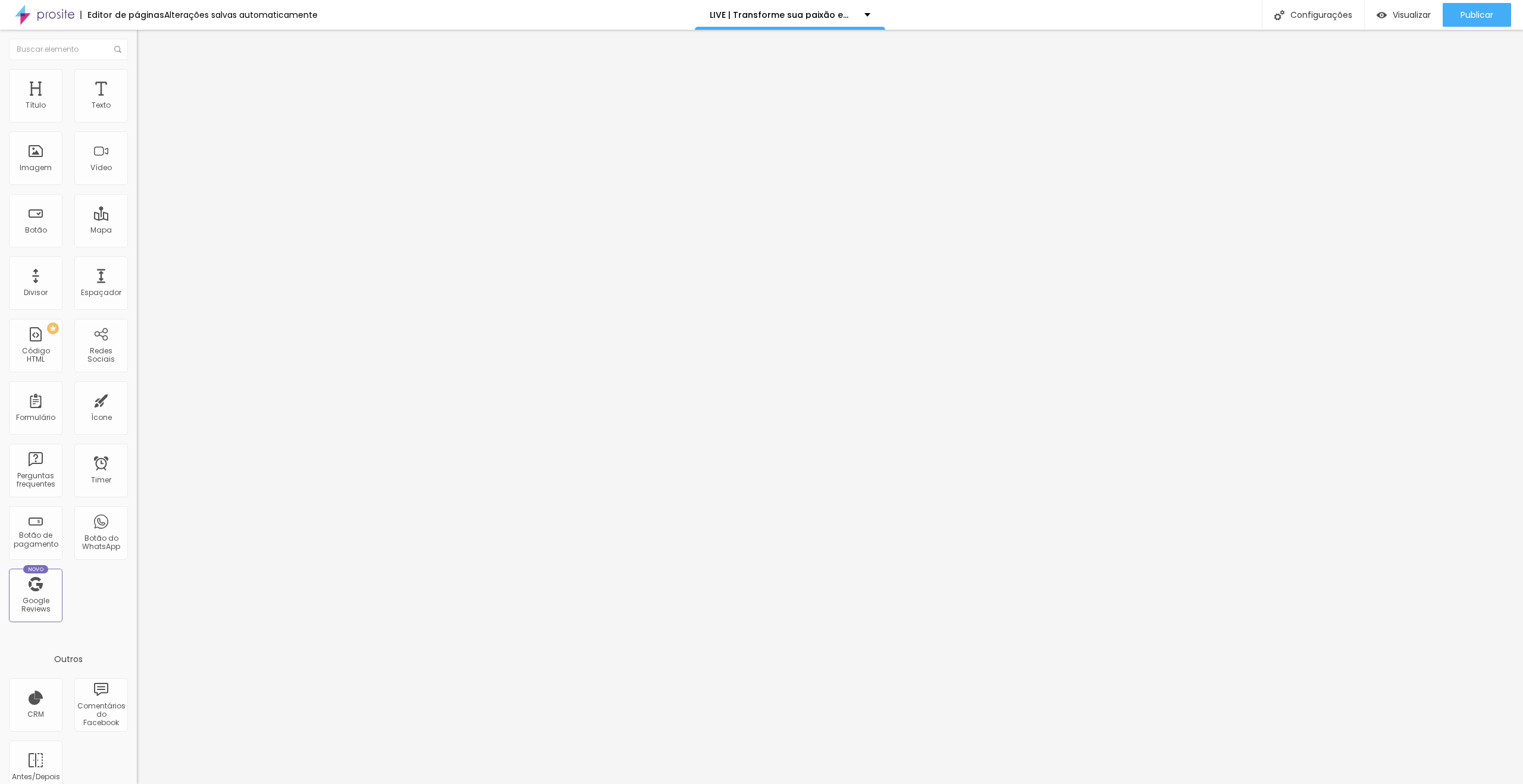
type input "7"
type input "0"
drag, startPoint x: 21, startPoint y: 138, endPoint x: 0, endPoint y: 141, distance: 21.2
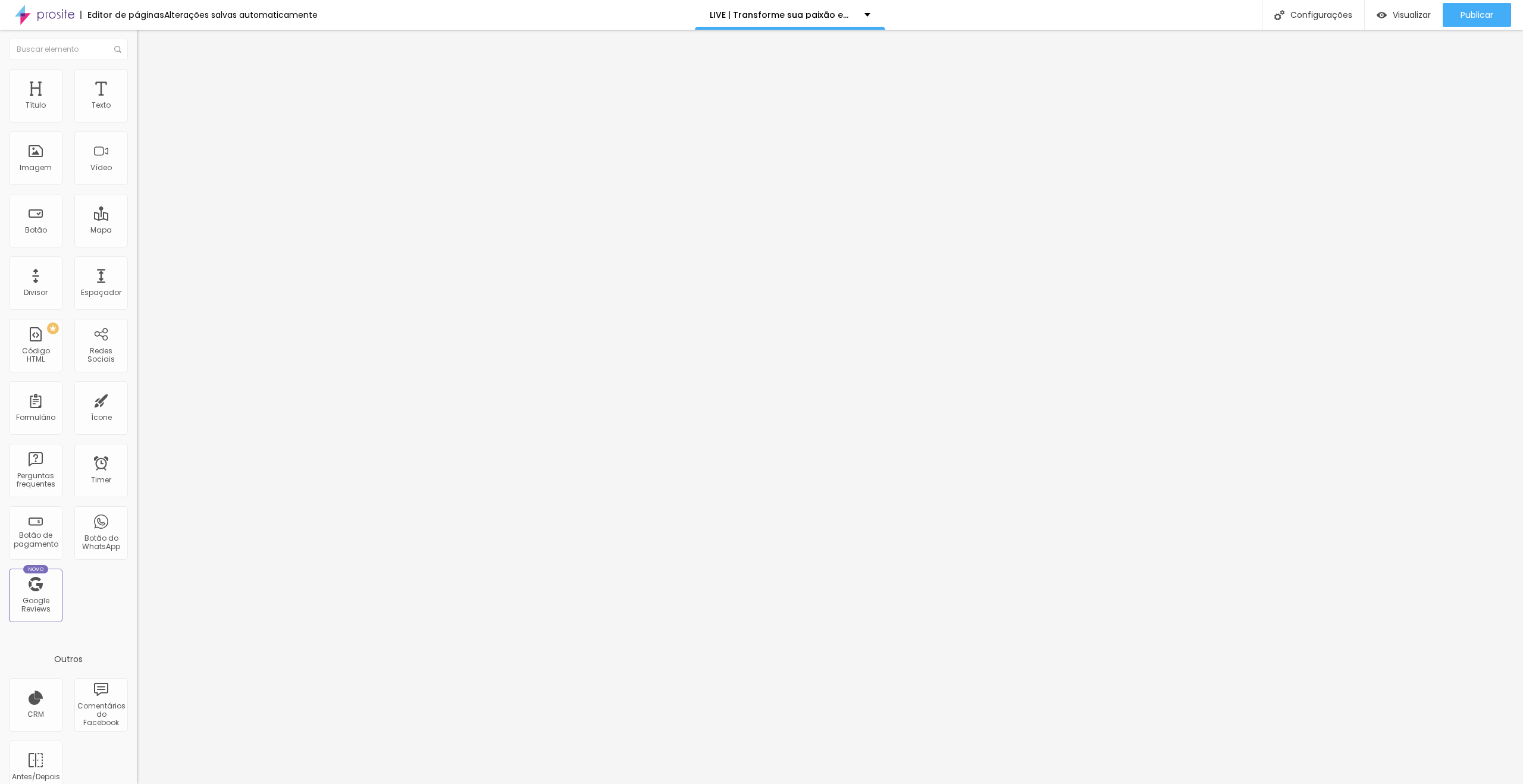
type input "0"
click at [137, 387] on input "range" at bounding box center [175, 392] width 77 height 10
click at [1478, 6] on div "Publicar" at bounding box center [1477, 15] width 33 height 24
click at [1473, 14] on span "Publicar" at bounding box center [1477, 15] width 33 height 10
click at [1468, 6] on div "Publicar" at bounding box center [1477, 15] width 33 height 24
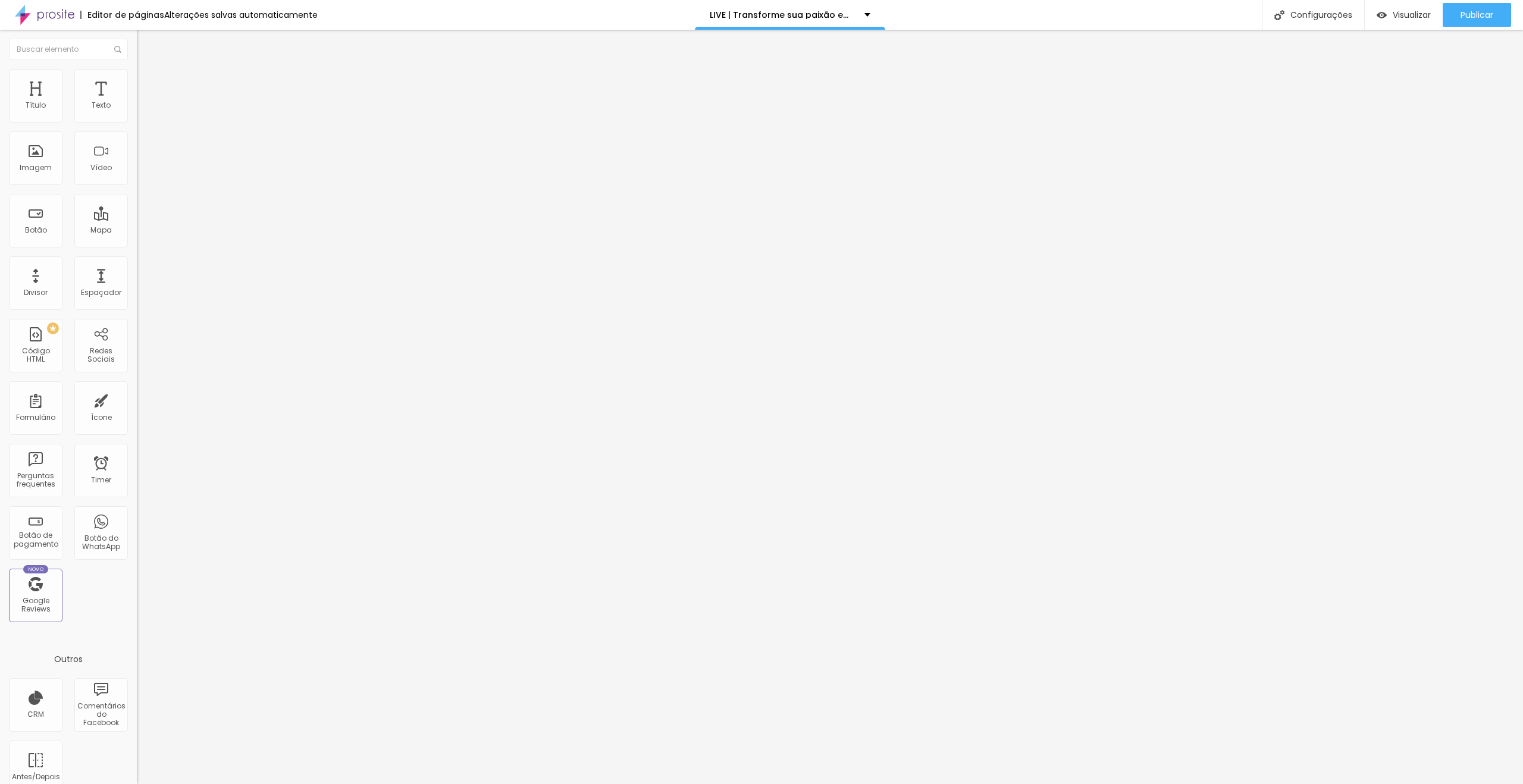
click at [106, 77] on div "Texto" at bounding box center [101, 95] width 53 height 53
click at [137, 75] on li "Avançado" at bounding box center [205, 74] width 137 height 12
type input "0"
drag, startPoint x: 40, startPoint y: 117, endPoint x: 0, endPoint y: 115, distance: 40.0
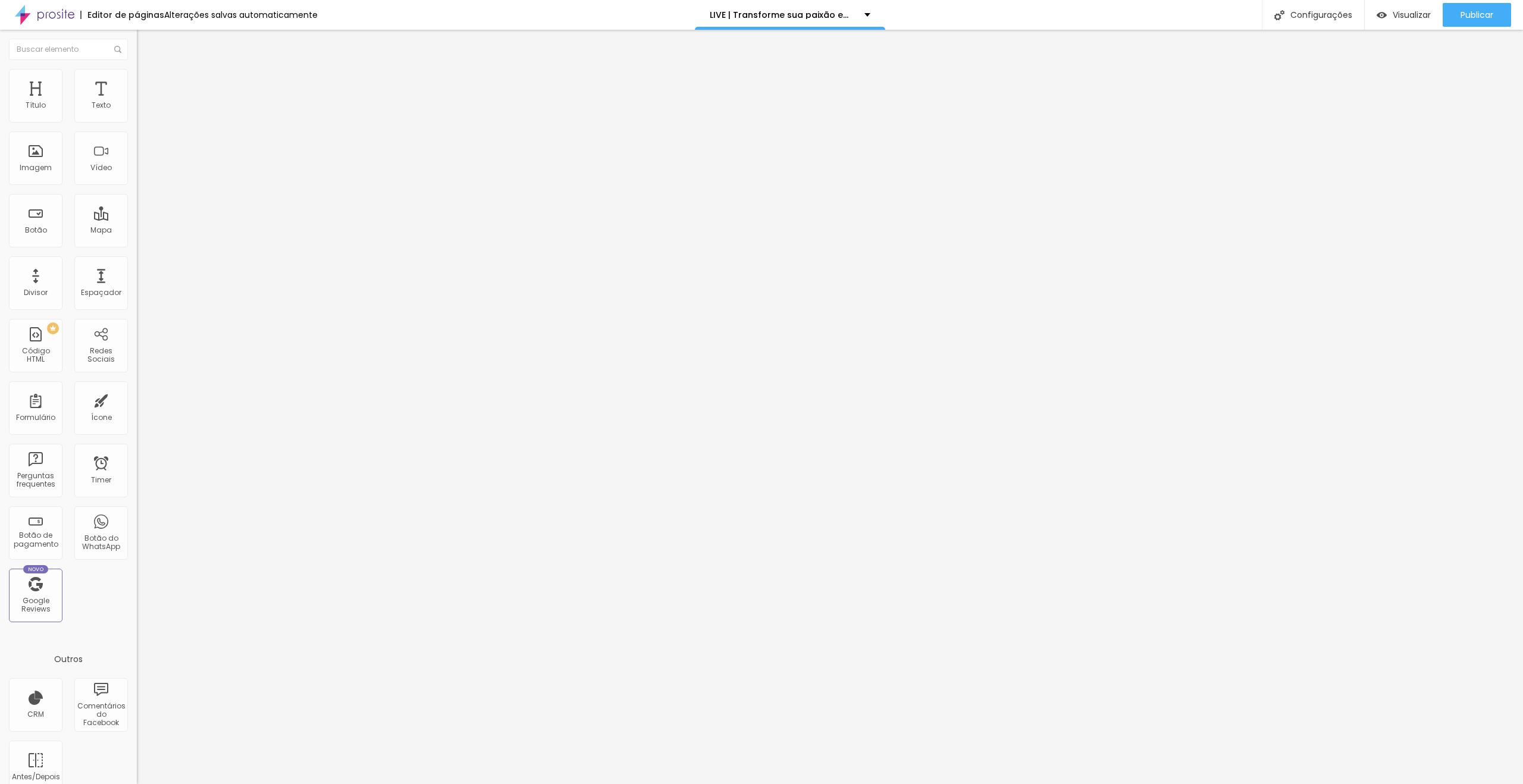
type input "0"
click at [137, 219] on input "range" at bounding box center [175, 223] width 77 height 10
type input "23"
type input "0"
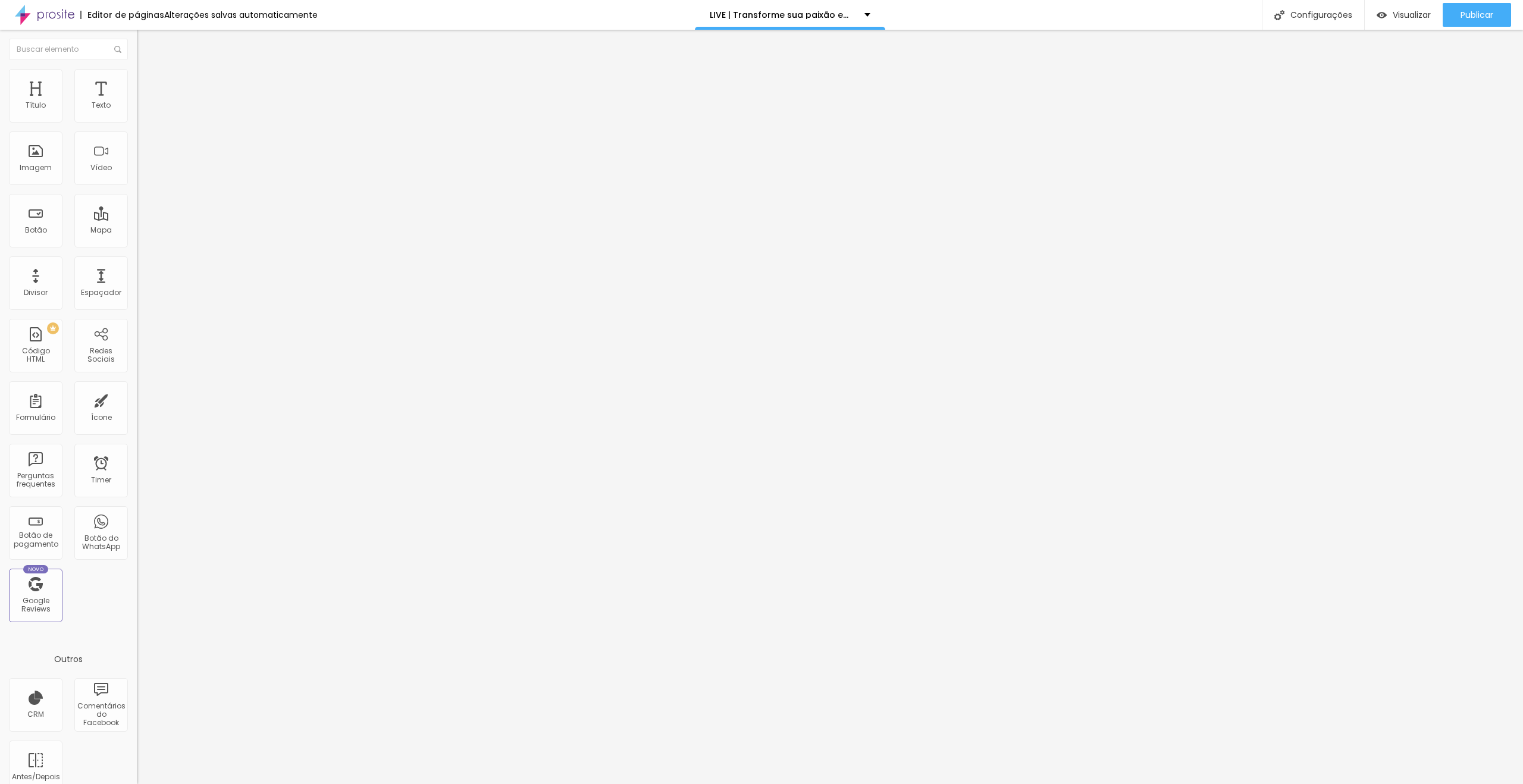
type input "0"
drag, startPoint x: 44, startPoint y: 137, endPoint x: 0, endPoint y: 138, distance: 44.0
type input "0"
click at [137, 387] on input "range" at bounding box center [175, 392] width 77 height 10
click at [1463, 12] on span "Publicar" at bounding box center [1477, 15] width 33 height 10
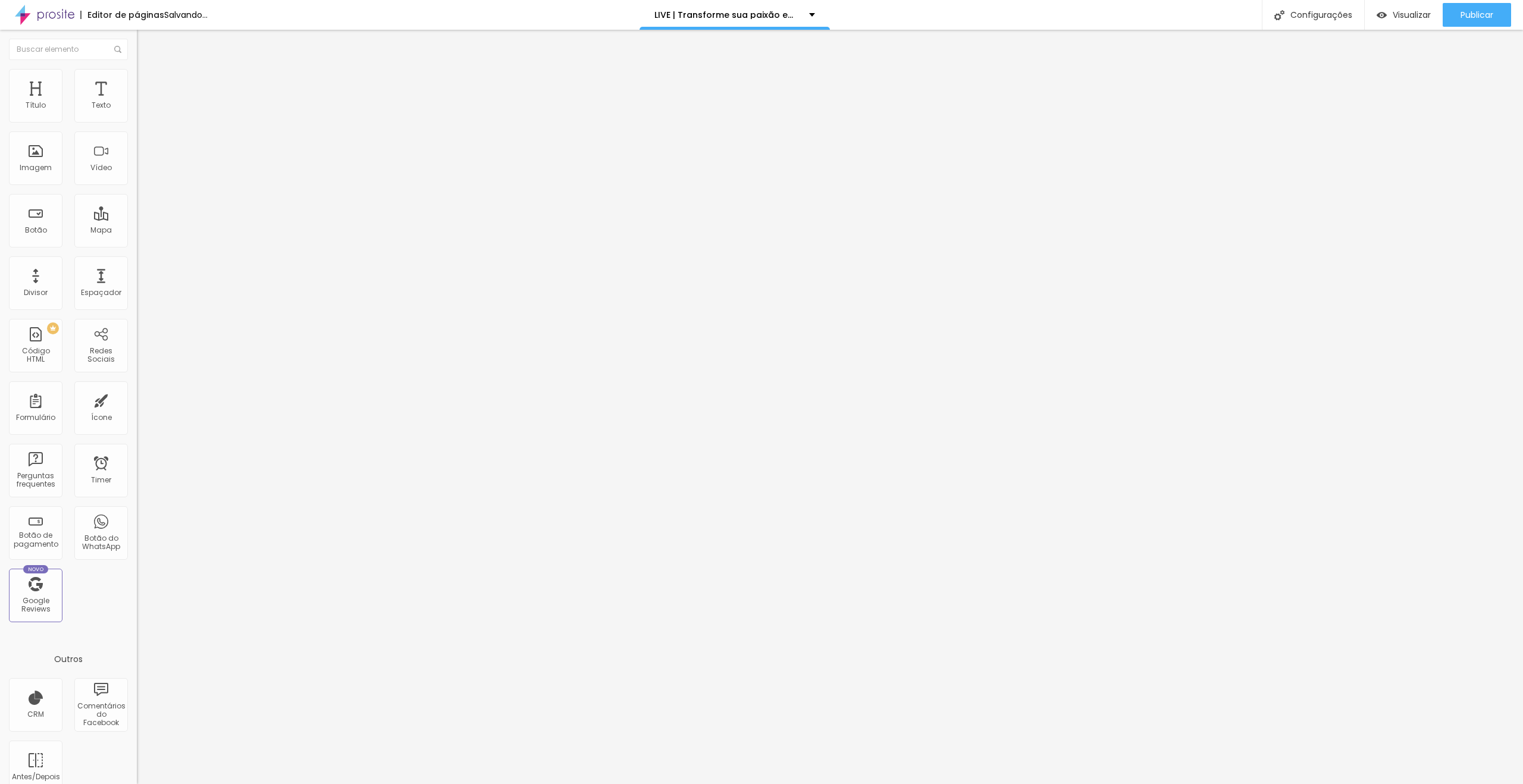
click at [137, 81] on li "Avançado" at bounding box center [205, 87] width 137 height 12
click at [147, 82] on span "Estilo" at bounding box center [156, 77] width 19 height 10
type input "95"
type input "90"
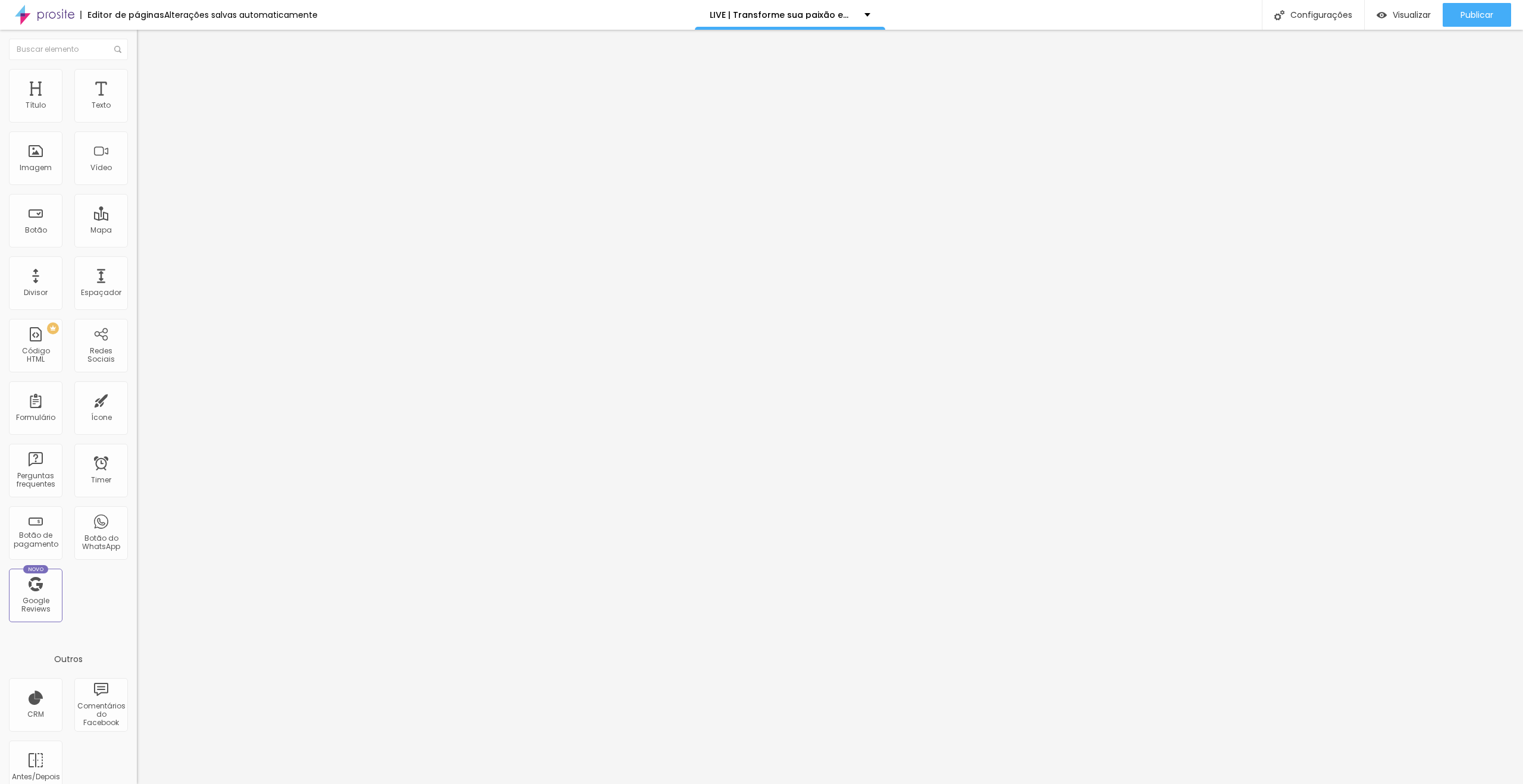
type input "90"
type input "85"
drag, startPoint x: 123, startPoint y: 126, endPoint x: 102, endPoint y: 127, distance: 21.0
type input "85"
click at [137, 122] on input "range" at bounding box center [175, 117] width 77 height 10
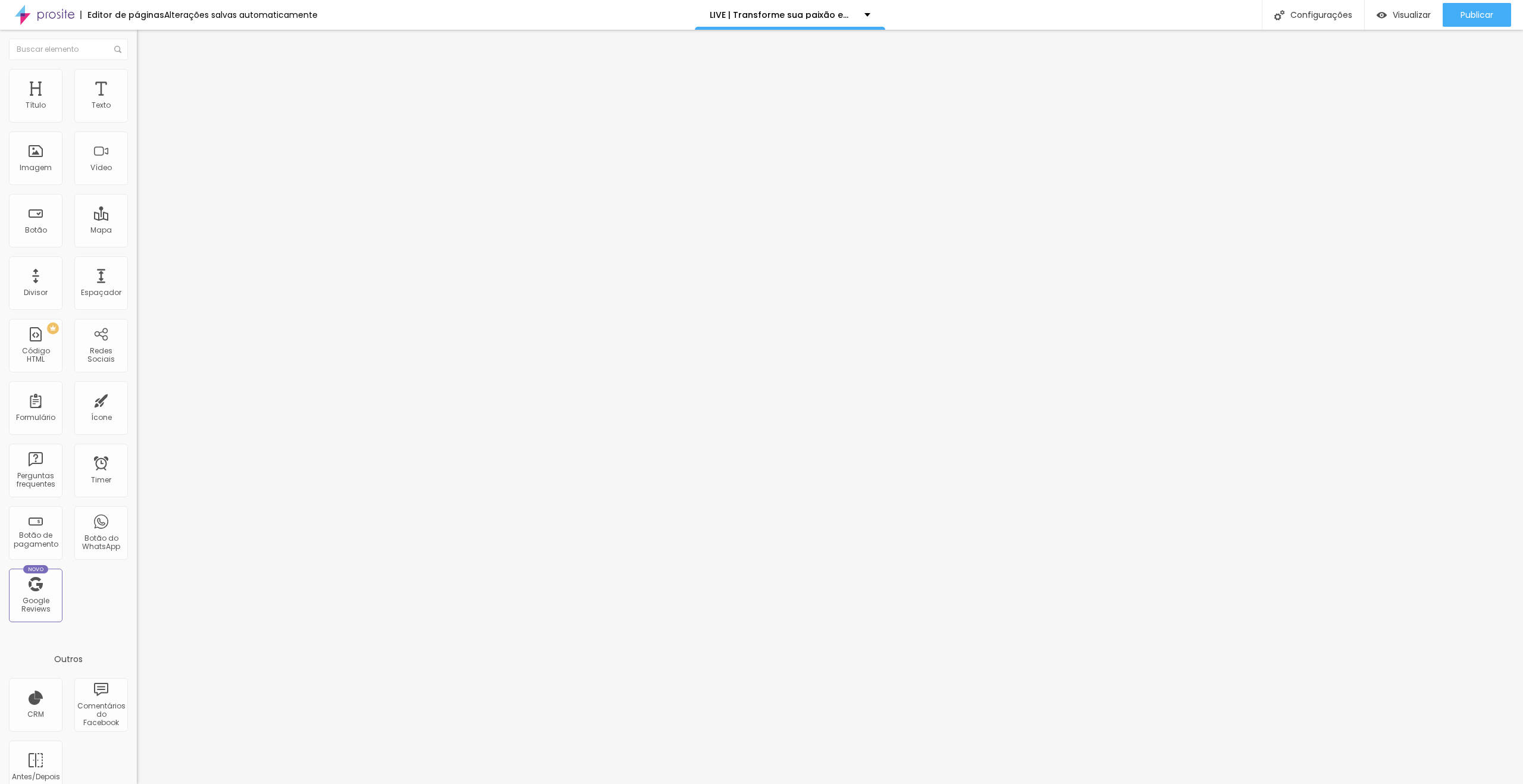
click at [137, 69] on li "Conteúdo" at bounding box center [205, 63] width 137 height 12
click at [137, 160] on img at bounding box center [141, 155] width 8 height 8
click at [1489, 20] on span "Publicar" at bounding box center [1477, 15] width 33 height 10
click at [137, 108] on span "Completo" at bounding box center [155, 103] width 36 height 10
click at [137, 115] on span "Encaixotado" at bounding box center [160, 110] width 47 height 10
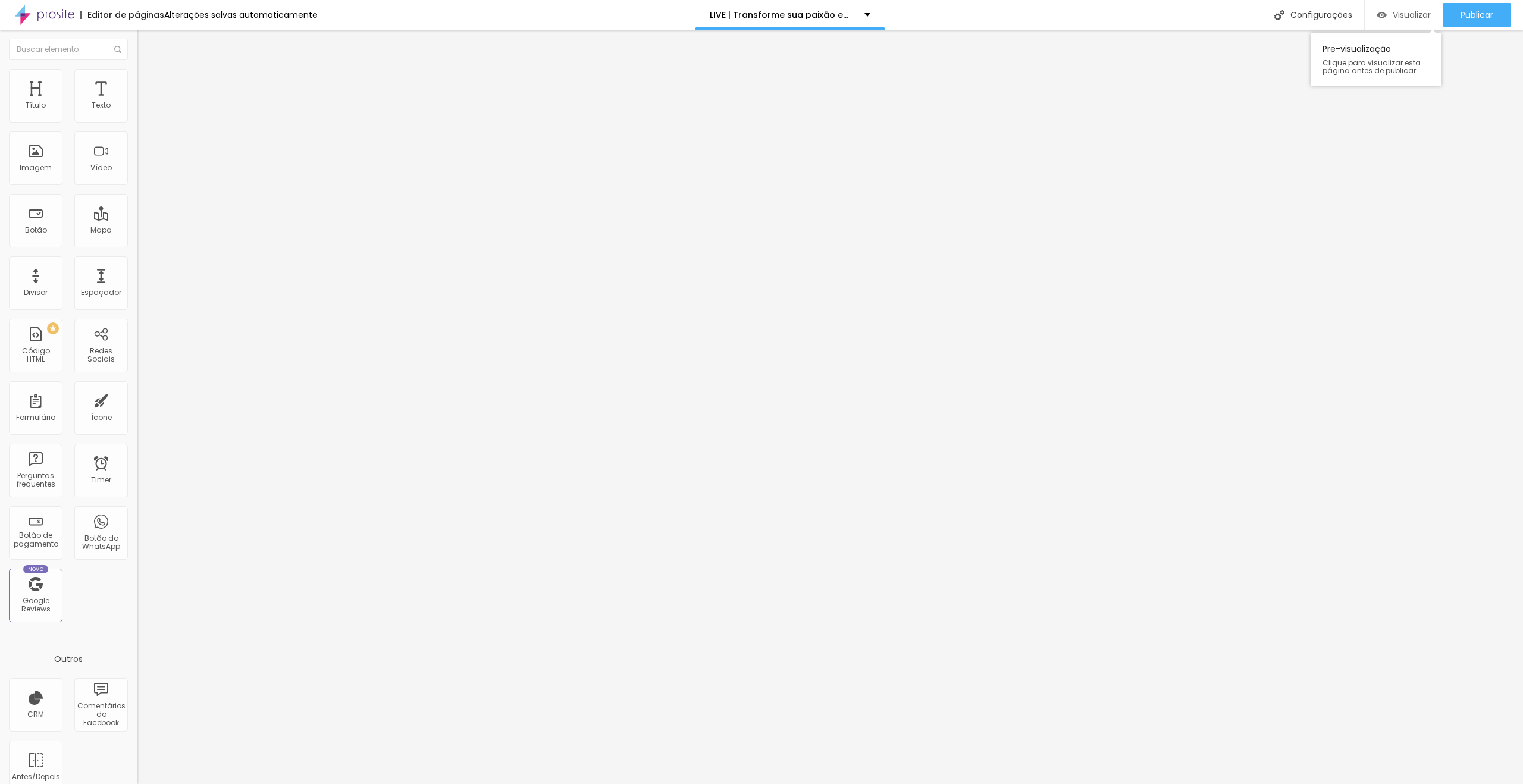
click at [1412, 14] on span "Visualizar" at bounding box center [1412, 15] width 38 height 10
click at [1475, 14] on span "Publicar" at bounding box center [1477, 15] width 33 height 10
click at [1461, 6] on div "Publicar" at bounding box center [1477, 15] width 33 height 24
